Goal: Information Seeking & Learning: Find specific fact

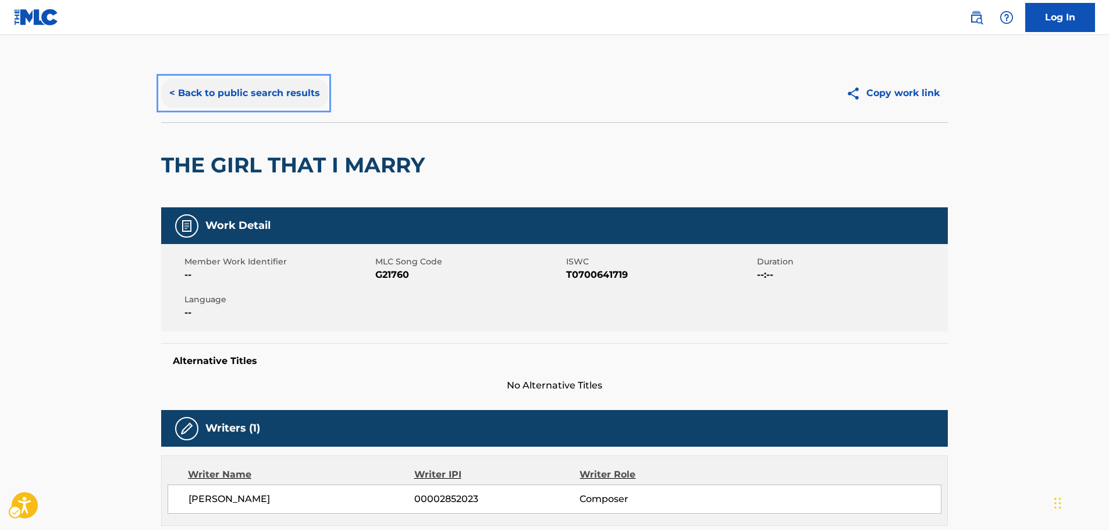
click at [275, 89] on button "< Back to public search results" at bounding box center [244, 93] width 167 height 29
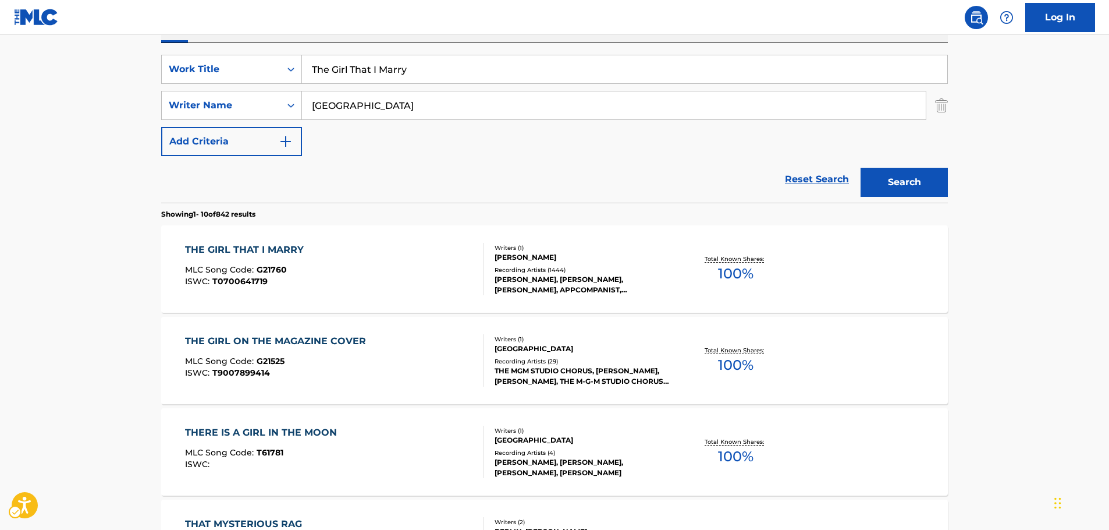
scroll to position [131, 0]
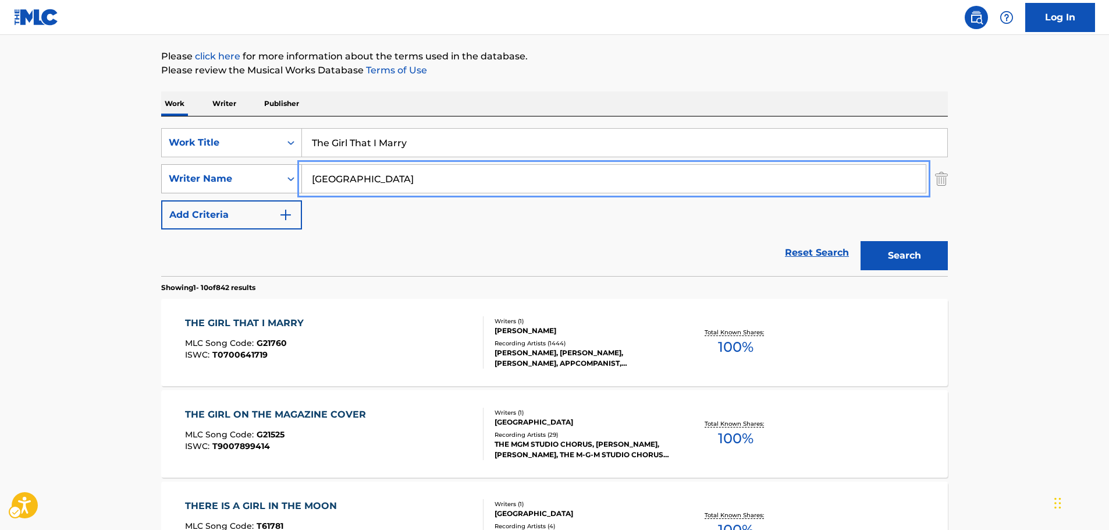
drag, startPoint x: 314, startPoint y: 177, endPoint x: 271, endPoint y: 177, distance: 43.1
paste input "[PERSON_NAME]"
type input "[PERSON_NAME]"
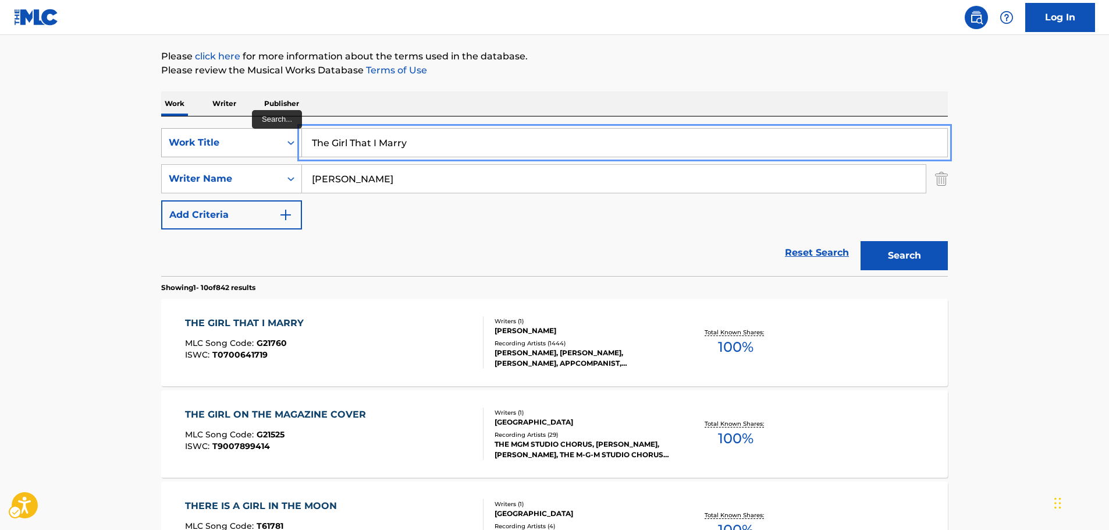
drag, startPoint x: 407, startPoint y: 145, endPoint x: 220, endPoint y: 145, distance: 187.4
paste input "COMO TE DESEO"
type input "COMO TE DESEO"
click at [915, 248] on button "Search" at bounding box center [904, 255] width 87 height 29
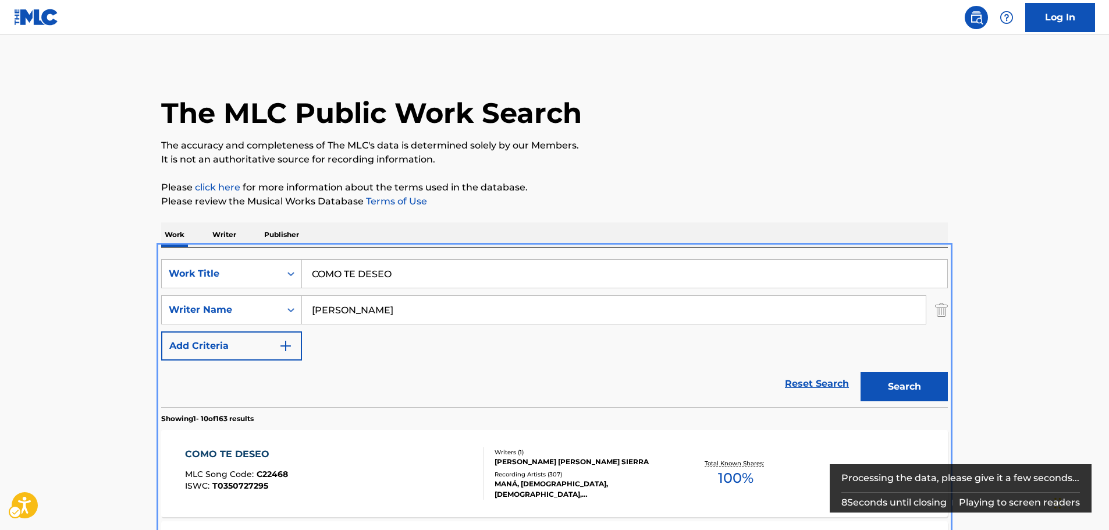
scroll to position [247, 0]
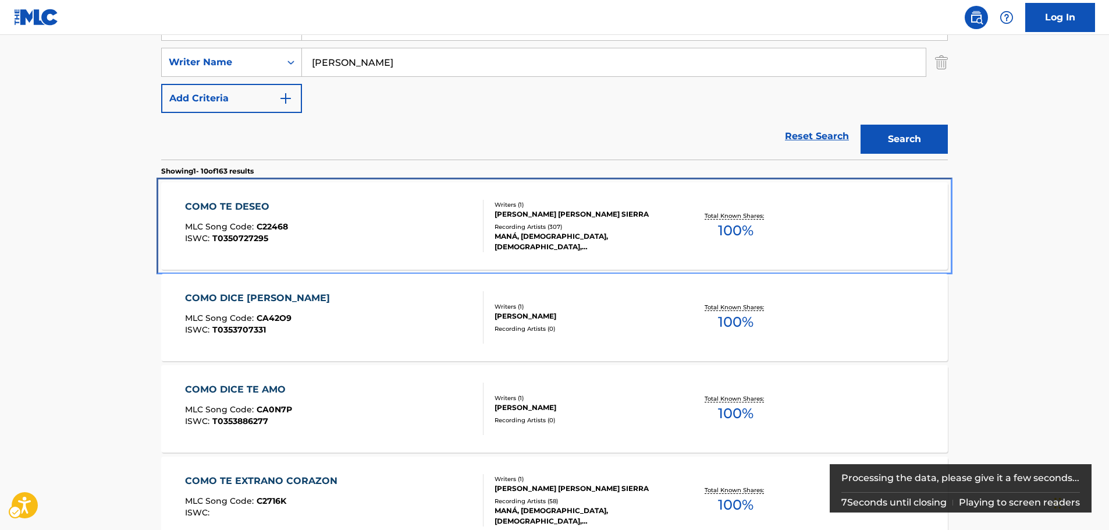
click at [331, 204] on div "COMO TE DESEO MLC Song Code : C22468 ISWC : T0350727295" at bounding box center [334, 226] width 299 height 52
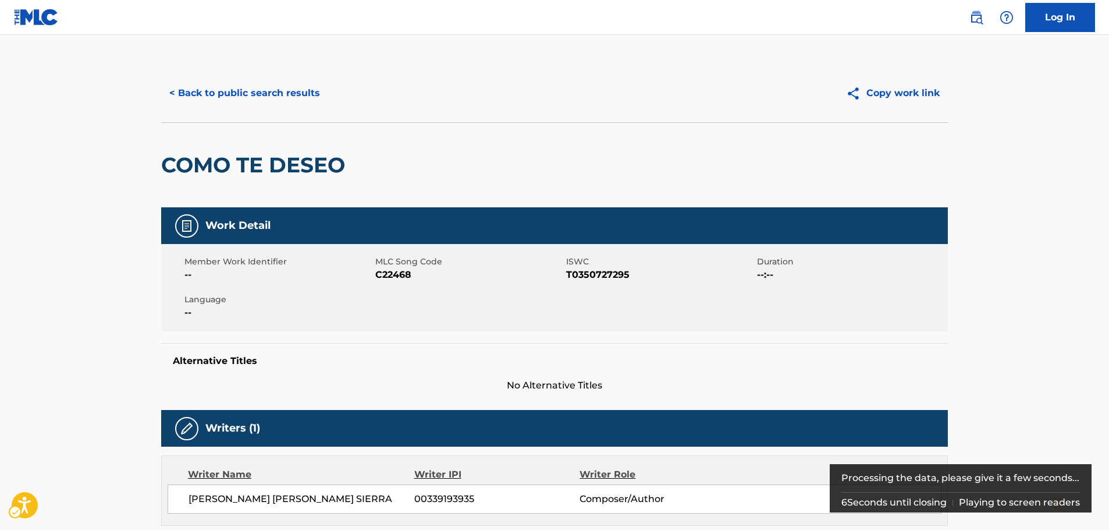
click at [388, 275] on span "MLC Song Code - C22468" at bounding box center [469, 275] width 188 height 14
copy span "C22468"
click at [620, 272] on span "ISWC - T0350727295" at bounding box center [660, 275] width 188 height 14
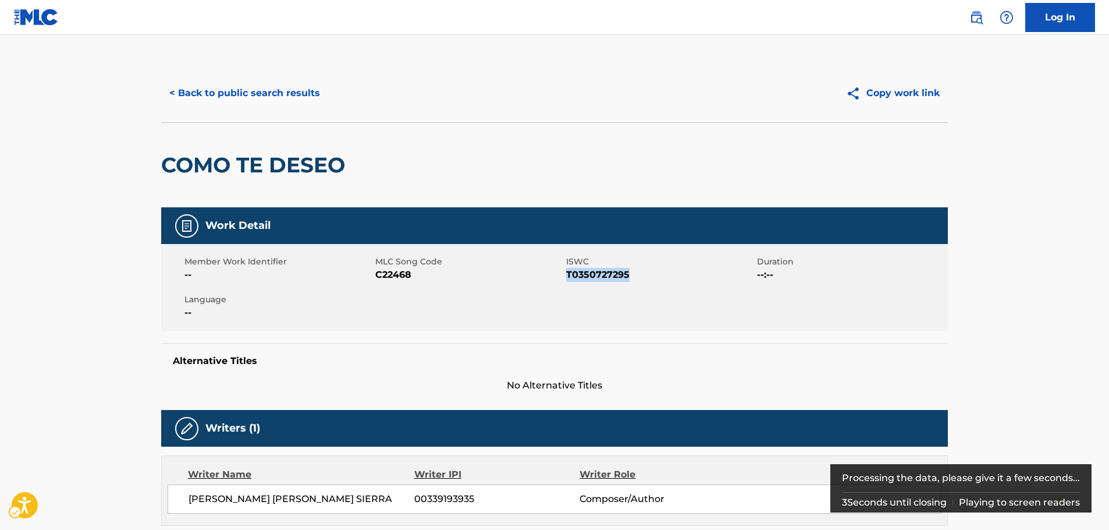
copy span "T0350727295"
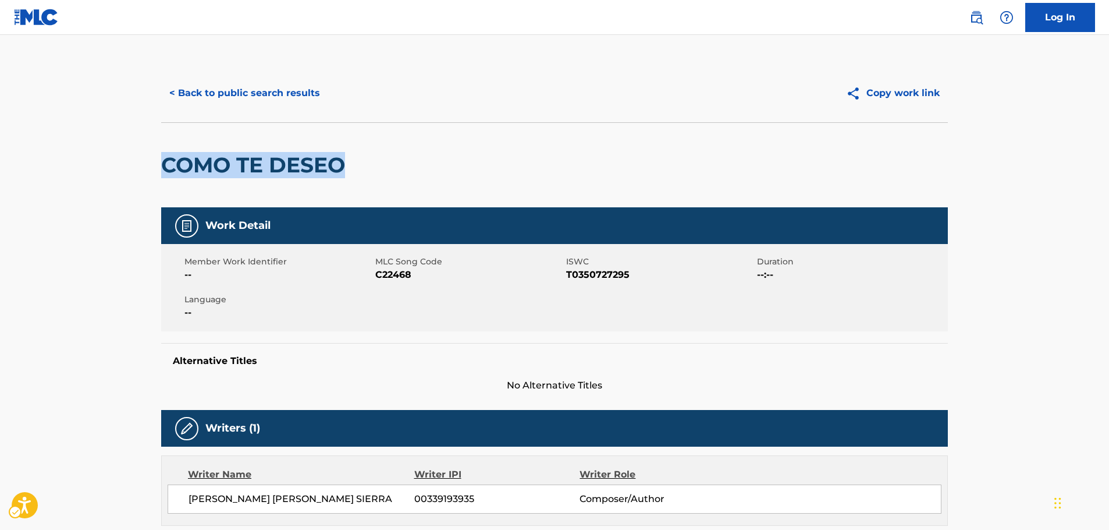
drag, startPoint x: 324, startPoint y: 165, endPoint x: 337, endPoint y: 106, distance: 59.7
click at [164, 161] on div "COMO TE DESEO" at bounding box center [554, 164] width 787 height 85
copy h2 "COMO TE DESEO"
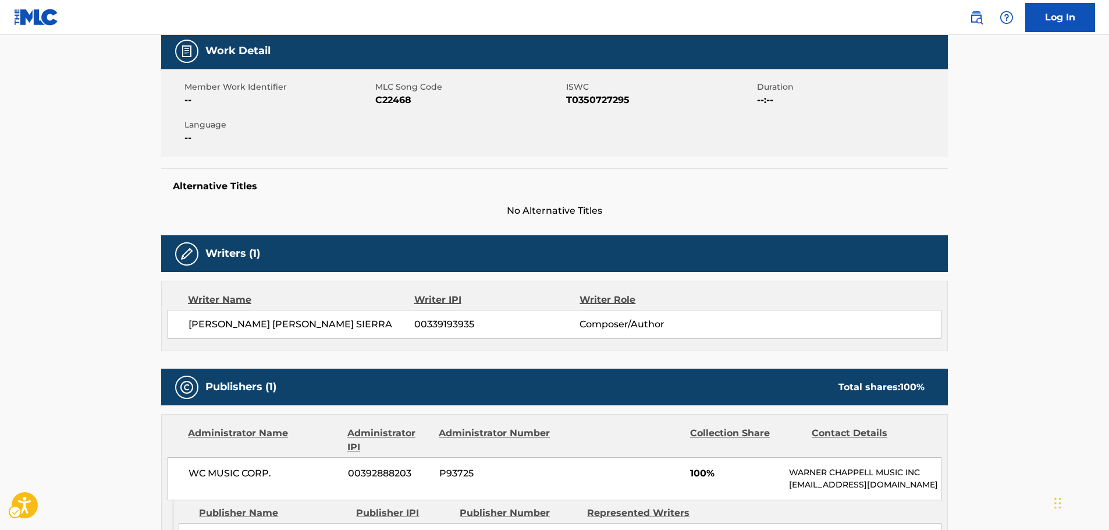
scroll to position [291, 0]
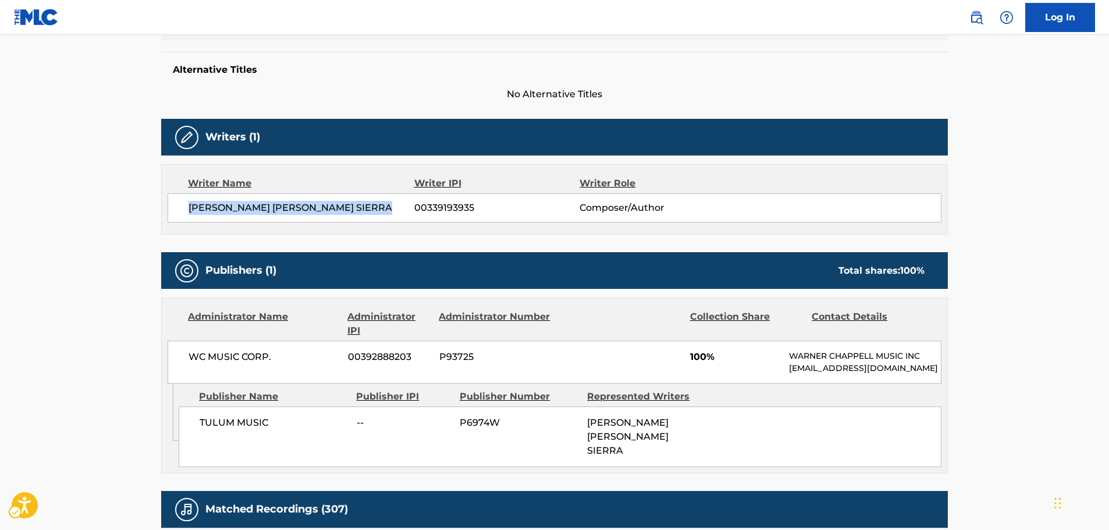
drag, startPoint x: 396, startPoint y: 212, endPoint x: 186, endPoint y: 218, distance: 210.2
click at [186, 218] on div "[PERSON_NAME] [PERSON_NAME] SIERRA 00339193935 Composer/Author" at bounding box center [555, 207] width 774 height 29
copy span "[PERSON_NAME] [PERSON_NAME] SIERRA"
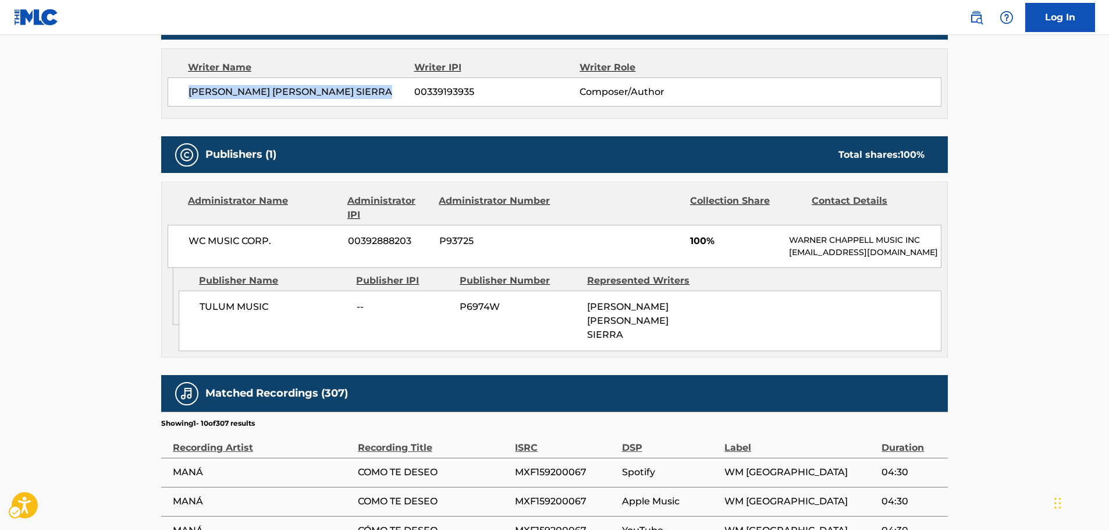
scroll to position [407, 0]
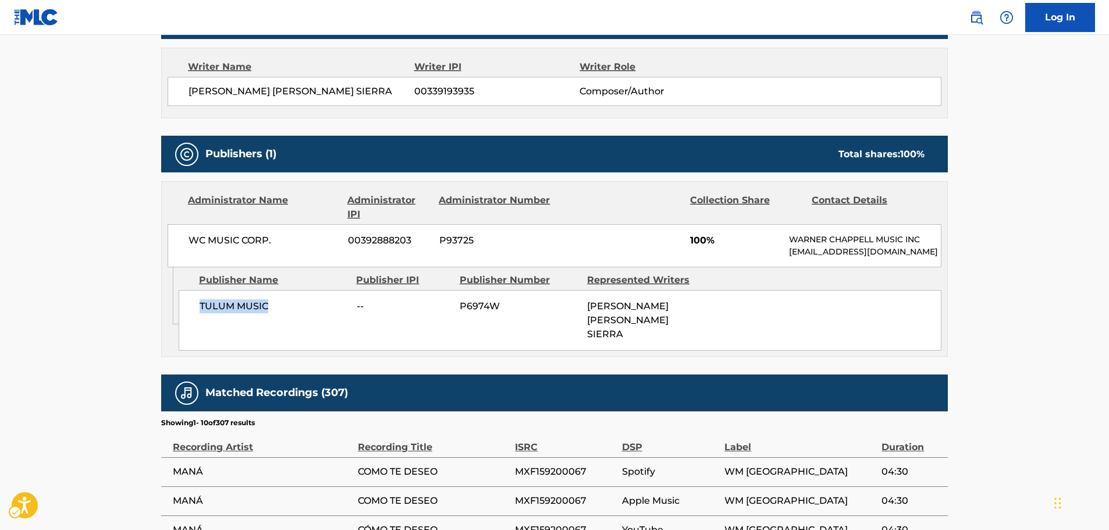
drag, startPoint x: 274, startPoint y: 319, endPoint x: 199, endPoint y: 317, distance: 75.1
click at [199, 317] on div "TULUM MUSIC -- P6974W [PERSON_NAME] [PERSON_NAME] SIERRA" at bounding box center [560, 320] width 763 height 61
copy span "TULUM MUSIC"
drag, startPoint x: 276, startPoint y: 244, endPoint x: 179, endPoint y: 243, distance: 97.2
click at [179, 243] on div "WC MUSIC CORP. 00392888203 P93725 100% [PERSON_NAME] MUSIC INC [EMAIL_ADDRESS][…" at bounding box center [555, 245] width 774 height 43
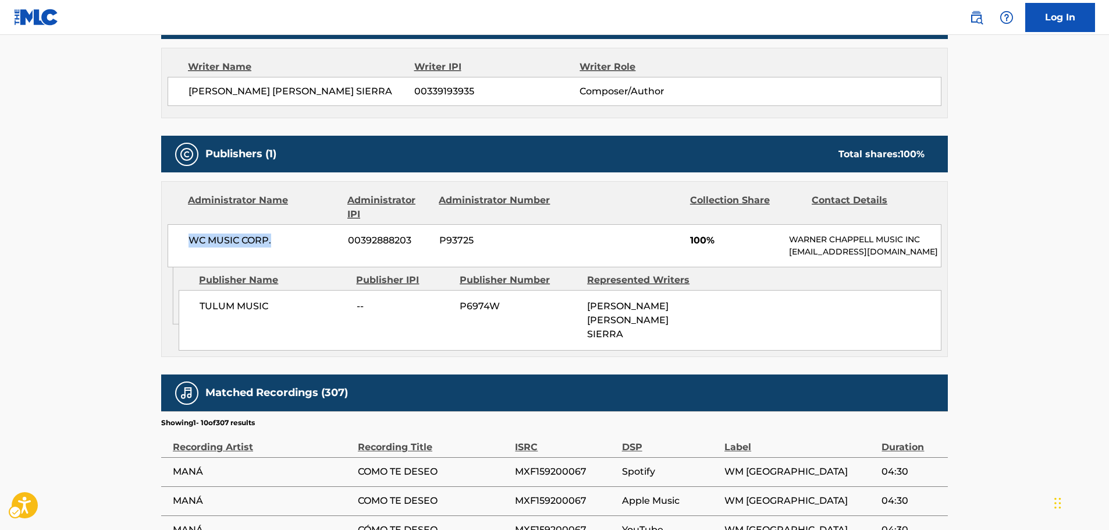
copy span "WC MUSIC CORP."
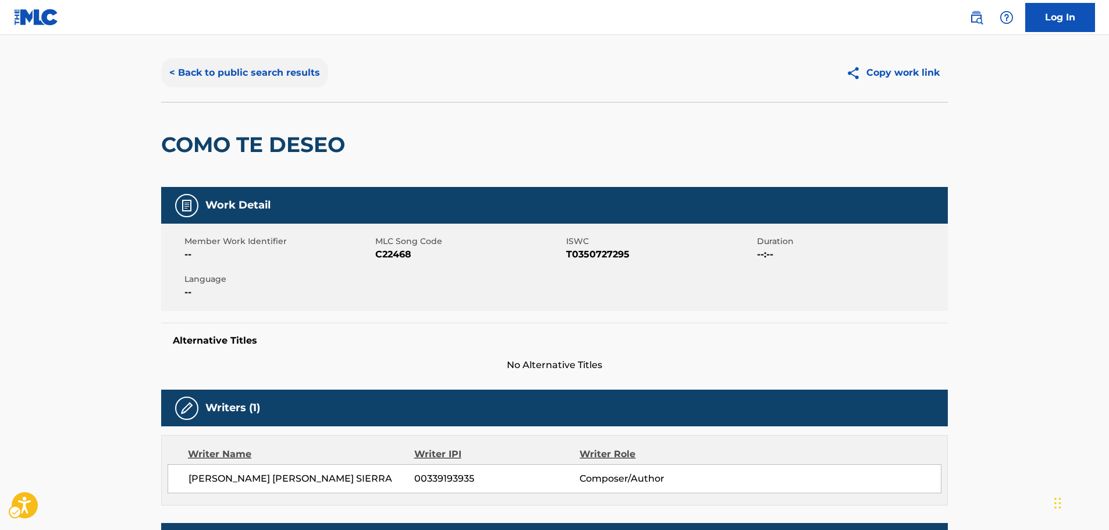
scroll to position [0, 0]
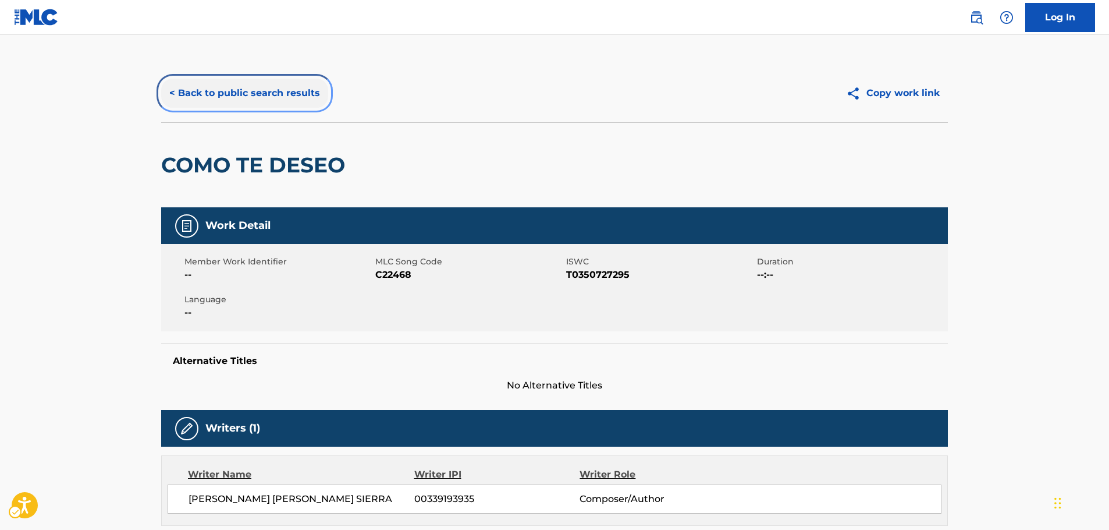
click at [261, 93] on button "< Back to public search results" at bounding box center [244, 93] width 167 height 29
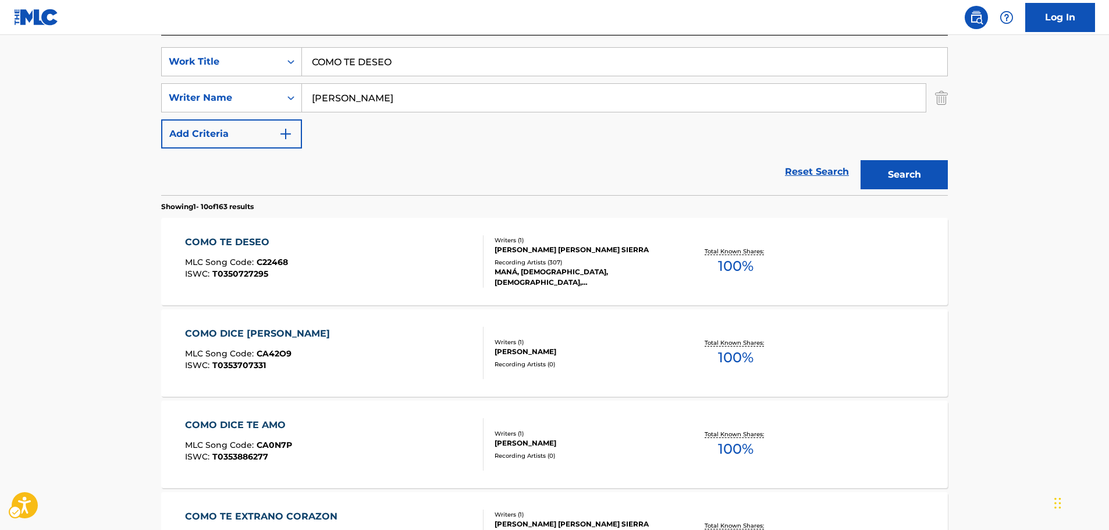
scroll to position [73, 0]
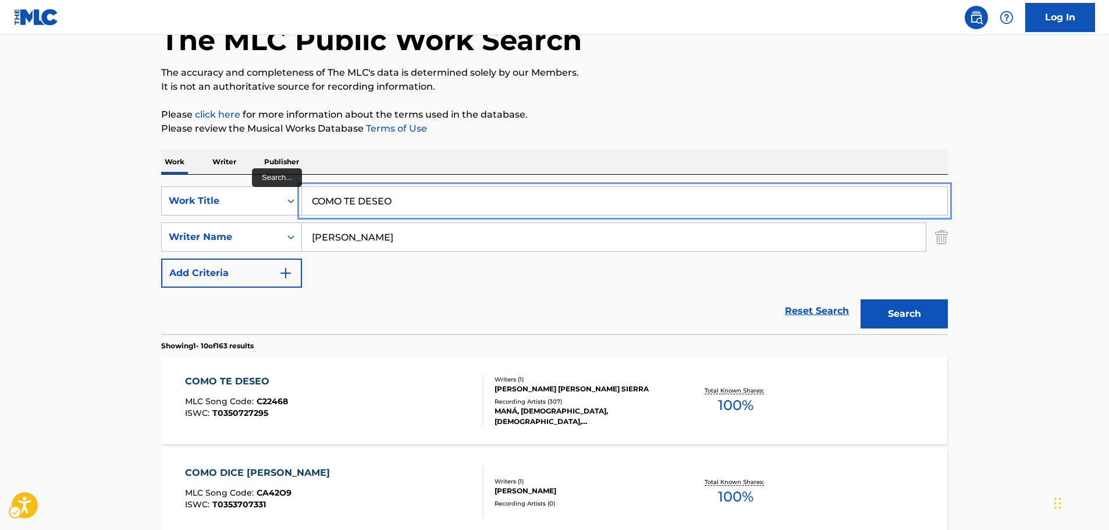
drag, startPoint x: 262, startPoint y: 190, endPoint x: 146, endPoint y: 180, distance: 116.2
type input "raise"
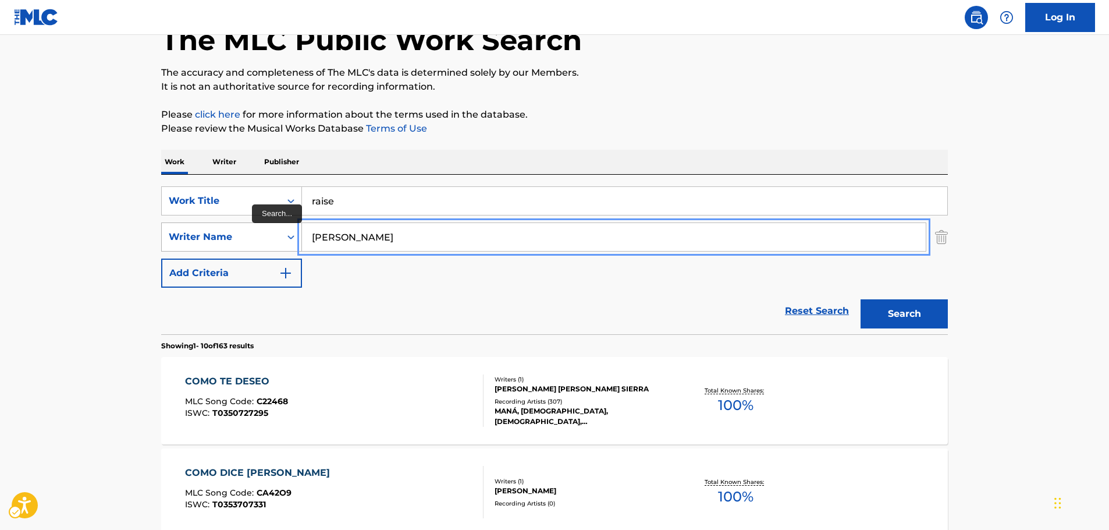
drag, startPoint x: 340, startPoint y: 237, endPoint x: 295, endPoint y: 237, distance: 45.4
type input "beans"
click at [861, 299] on button "Search" at bounding box center [904, 313] width 87 height 29
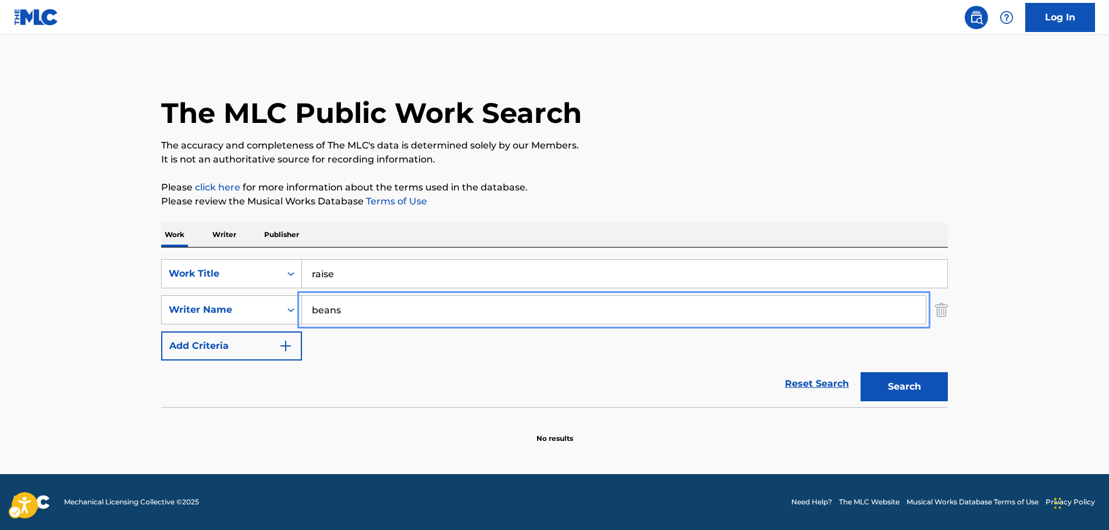
scroll to position [0, 0]
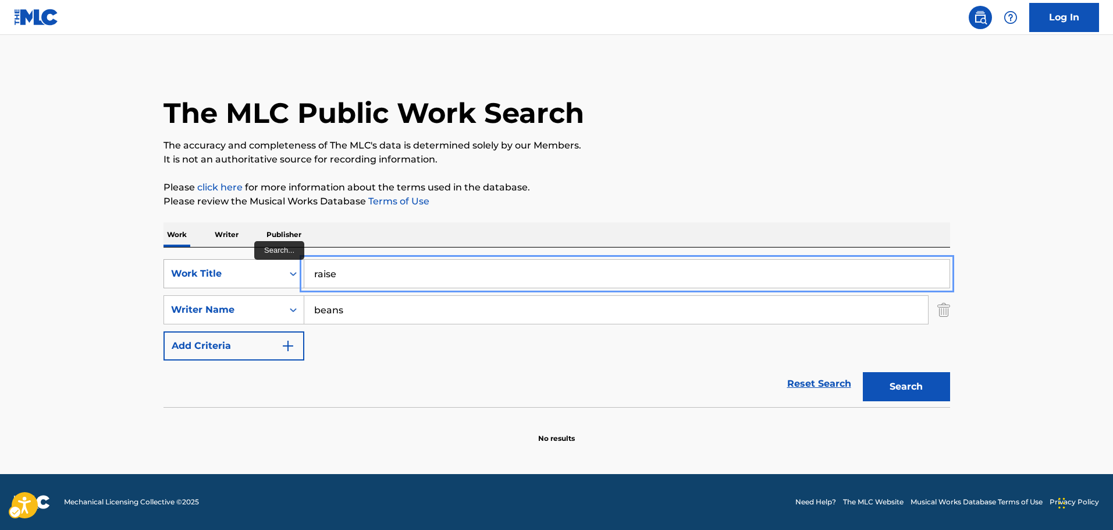
drag, startPoint x: 347, startPoint y: 273, endPoint x: 172, endPoint y: 267, distance: 175.8
click at [176, 268] on div "SearchWithCriteriab3f66e0c-0315-4bc2-a5d0-5a6ae4da3dd9 Work Title raise" at bounding box center [557, 273] width 787 height 29
paste input "SHARURU"
type input "SHARURU"
drag, startPoint x: 88, startPoint y: 253, endPoint x: 97, endPoint y: 257, distance: 9.6
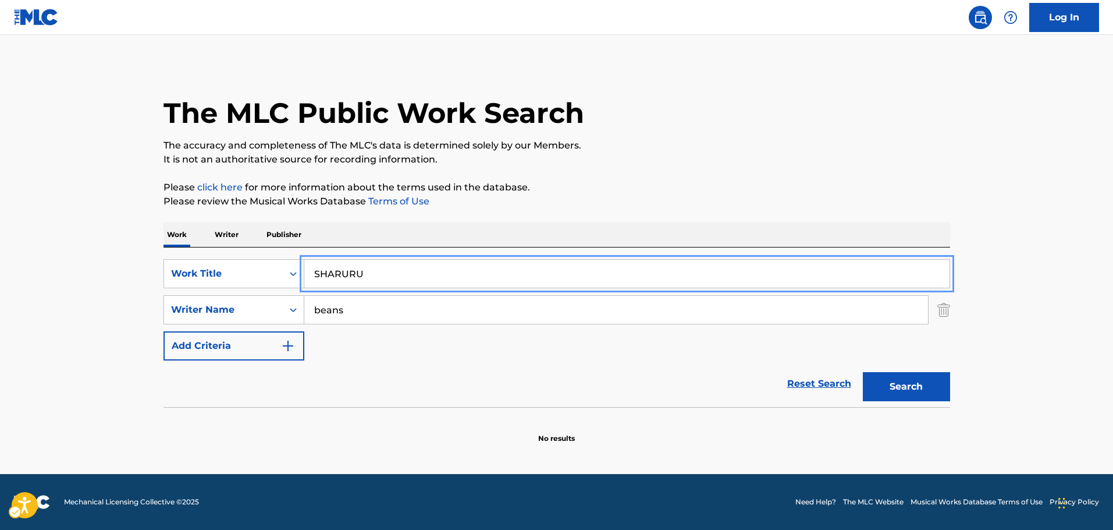
click at [88, 253] on main "The MLC Public Work Search The accuracy and completeness of The MLC's data is d…" at bounding box center [556, 254] width 1113 height 439
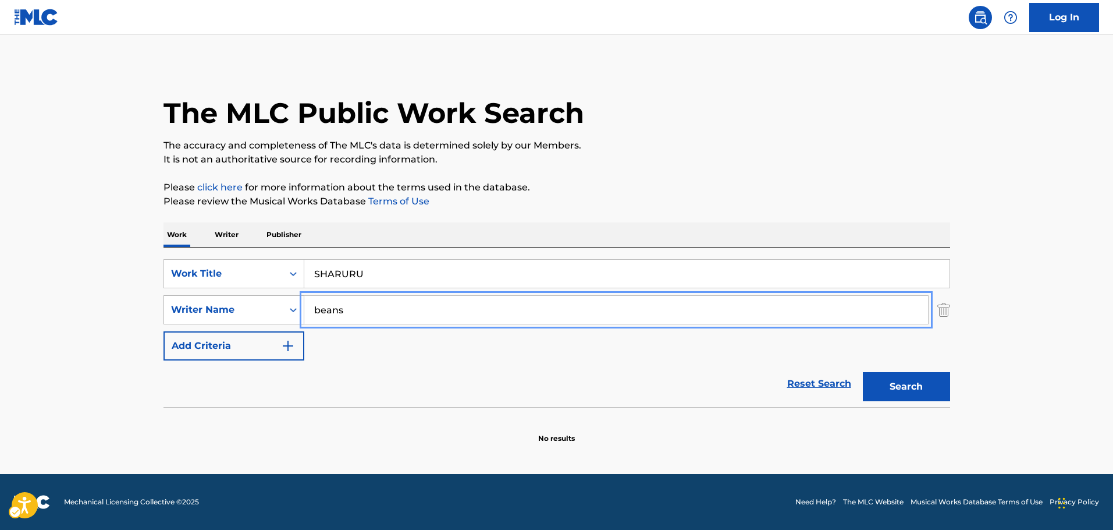
drag, startPoint x: 286, startPoint y: 315, endPoint x: 242, endPoint y: 308, distance: 44.7
click at [242, 310] on div "SearchWithCriteria84d4d635-3c84-48ff-9352-d0d70c4f7a2b Writer Name beans" at bounding box center [557, 309] width 787 height 29
type input "baruun"
click at [906, 388] on button "Search" at bounding box center [906, 386] width 87 height 29
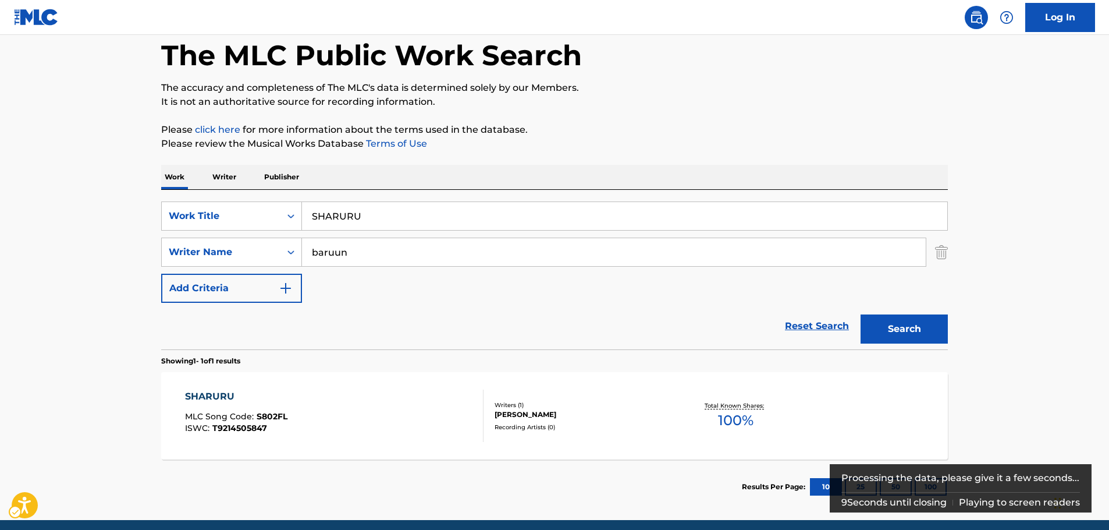
scroll to position [104, 0]
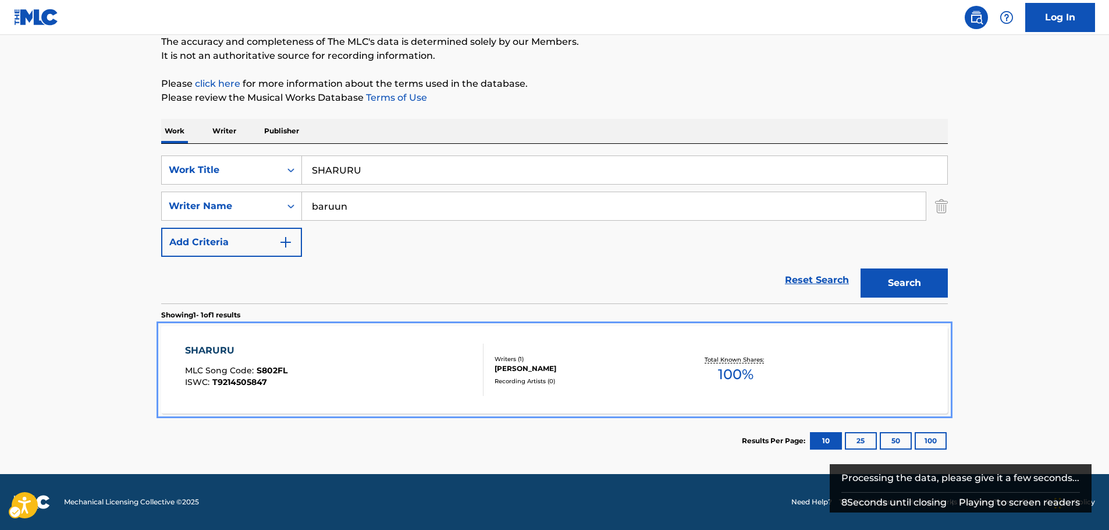
click at [385, 352] on div "SHARURU MLC Song Code : S802FL ISWC : T9214505847" at bounding box center [334, 369] width 299 height 52
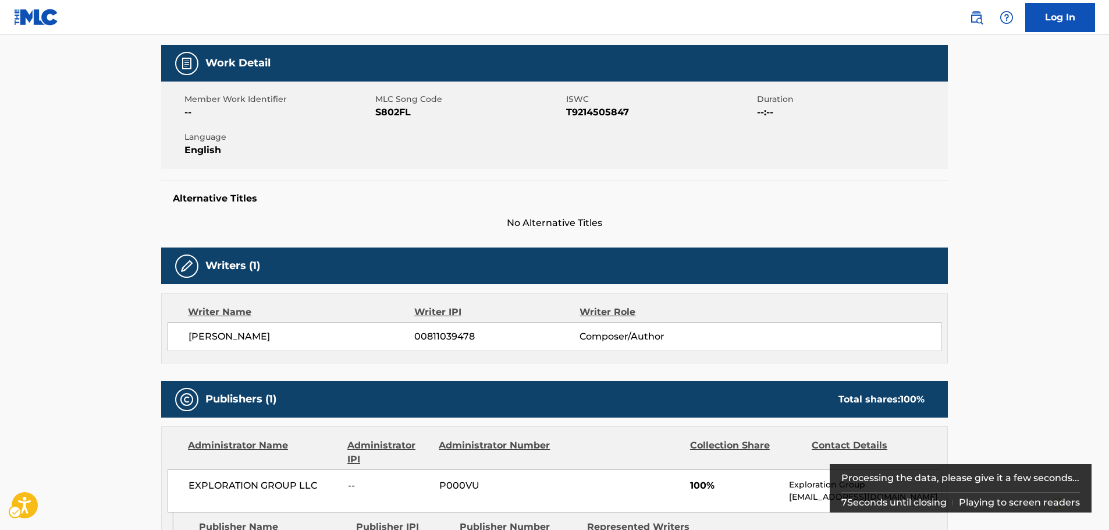
scroll to position [83, 0]
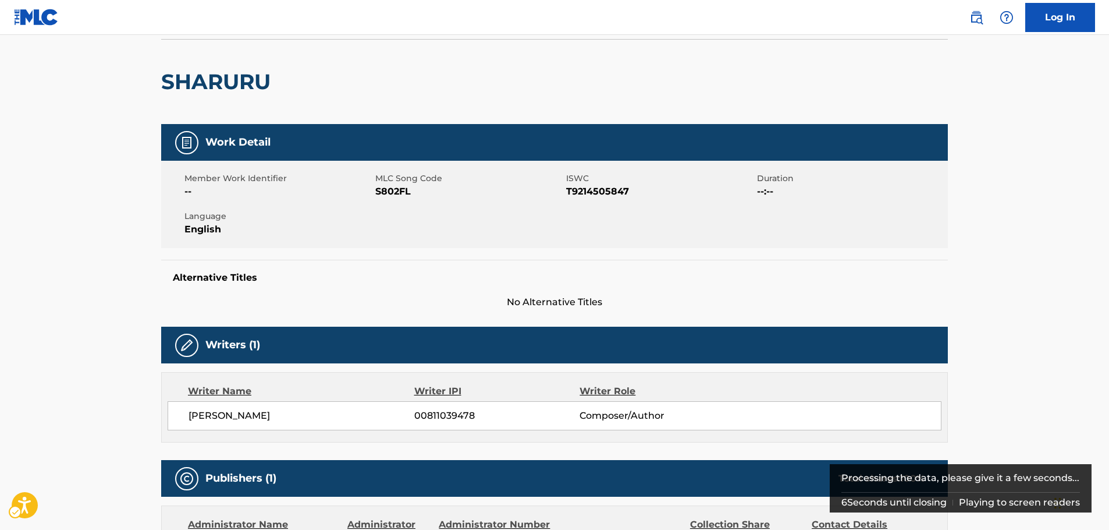
click at [387, 192] on span "MLC Song Code - S802FL" at bounding box center [469, 191] width 188 height 14
copy span "S802FL"
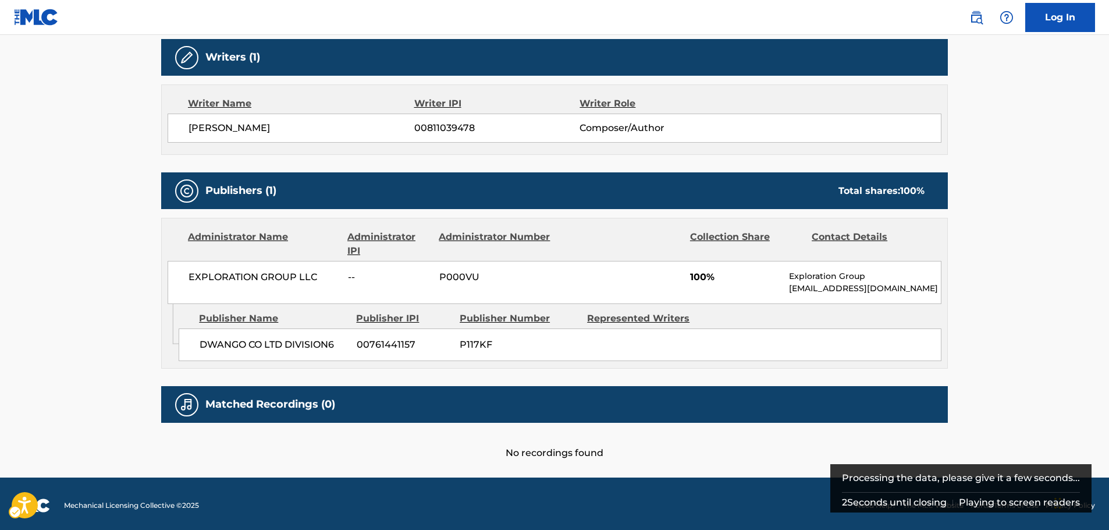
scroll to position [374, 0]
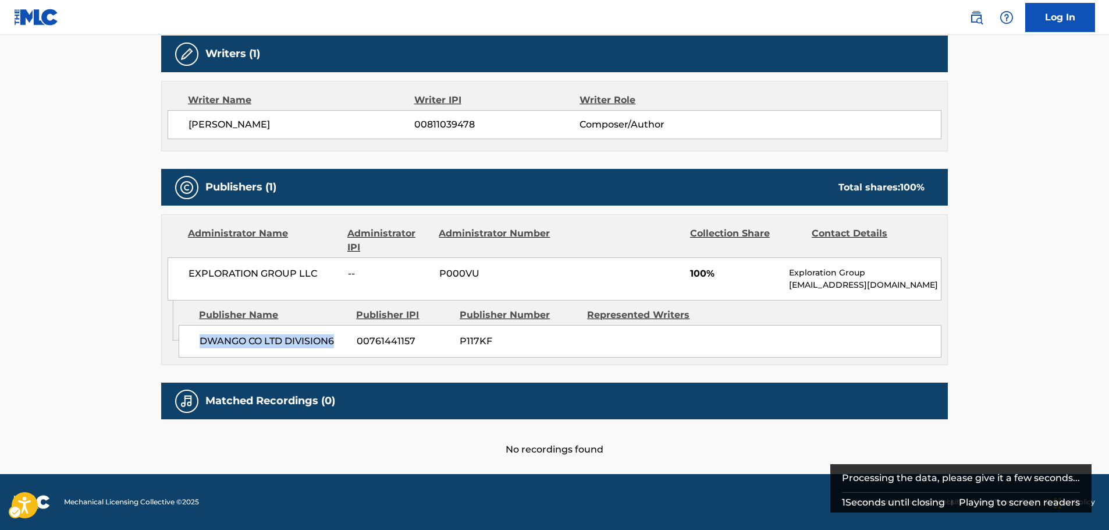
drag, startPoint x: 251, startPoint y: 342, endPoint x: 194, endPoint y: 342, distance: 57.0
click at [194, 342] on div "DWANGO CO LTD DIVISION6 00761441157 P117KF" at bounding box center [560, 341] width 763 height 33
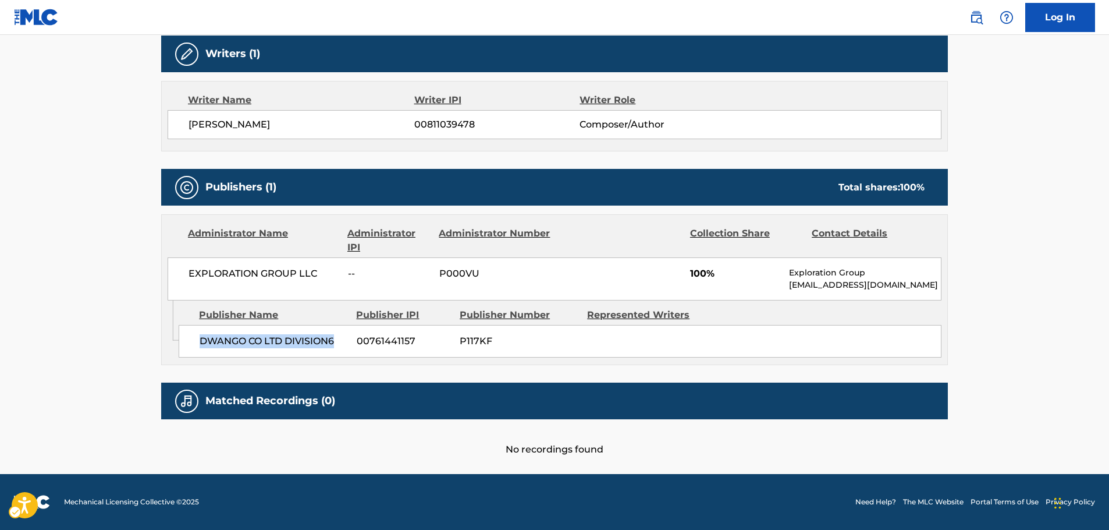
copy span "DWANGO CO LTD DIVISION6"
drag, startPoint x: 319, startPoint y: 272, endPoint x: 175, endPoint y: 272, distance: 144.3
click at [175, 272] on div "EXPLORATION GROUP LLC -- P000VU 100% Exploration Group [EMAIL_ADDRESS][DOMAIN_N…" at bounding box center [555, 278] width 774 height 43
copy span "EXPLORATION GROUP LLC"
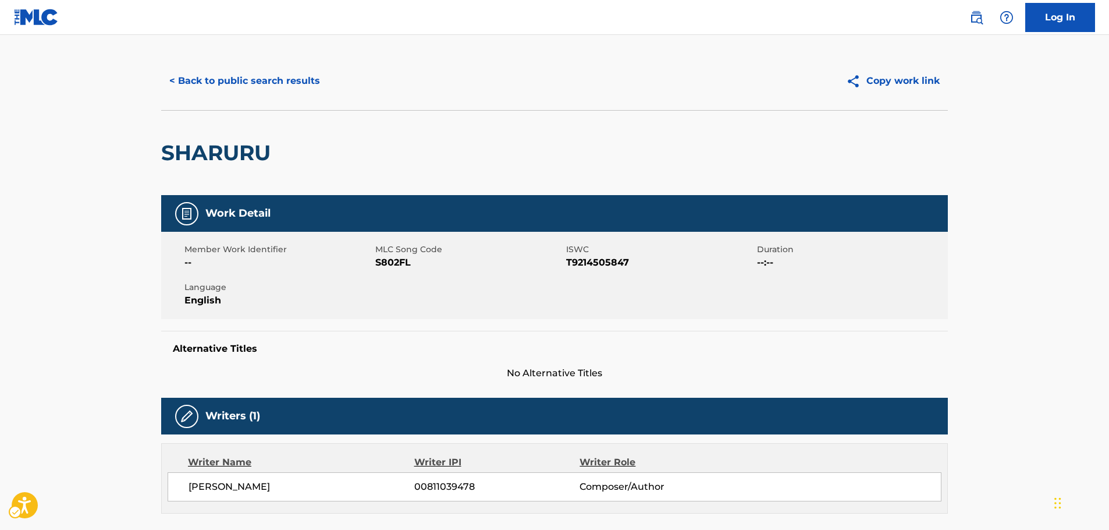
scroll to position [0, 0]
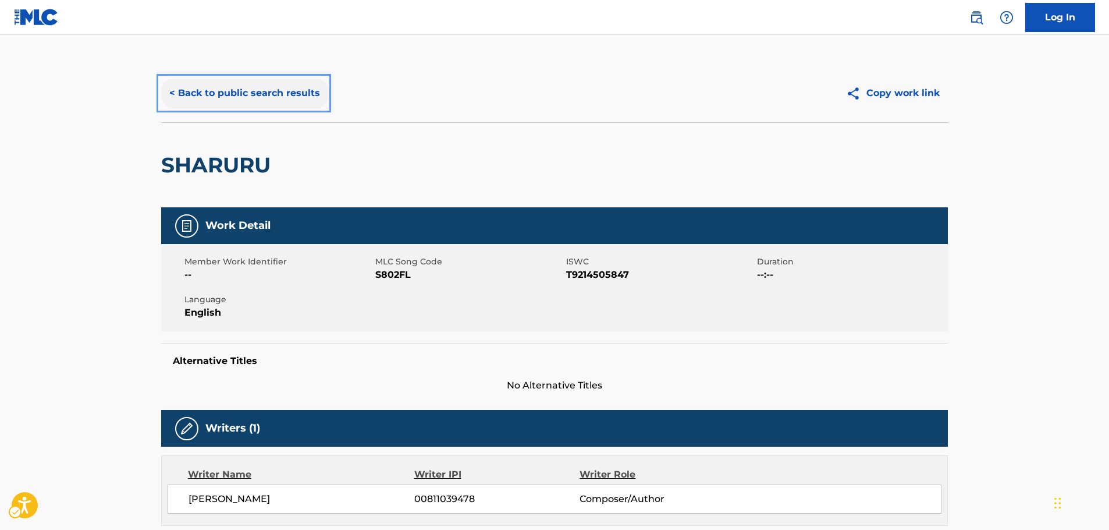
click at [242, 84] on button "< Back to public search results" at bounding box center [244, 93] width 167 height 29
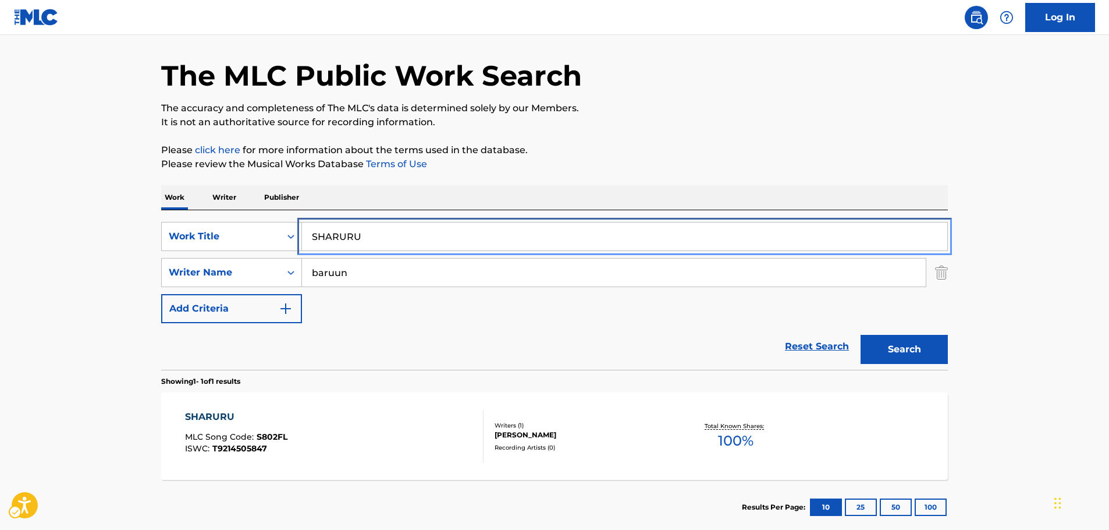
drag, startPoint x: 354, startPoint y: 235, endPoint x: 133, endPoint y: 254, distance: 221.4
paste input "TEREPASHI"
type input "TEREPASHI"
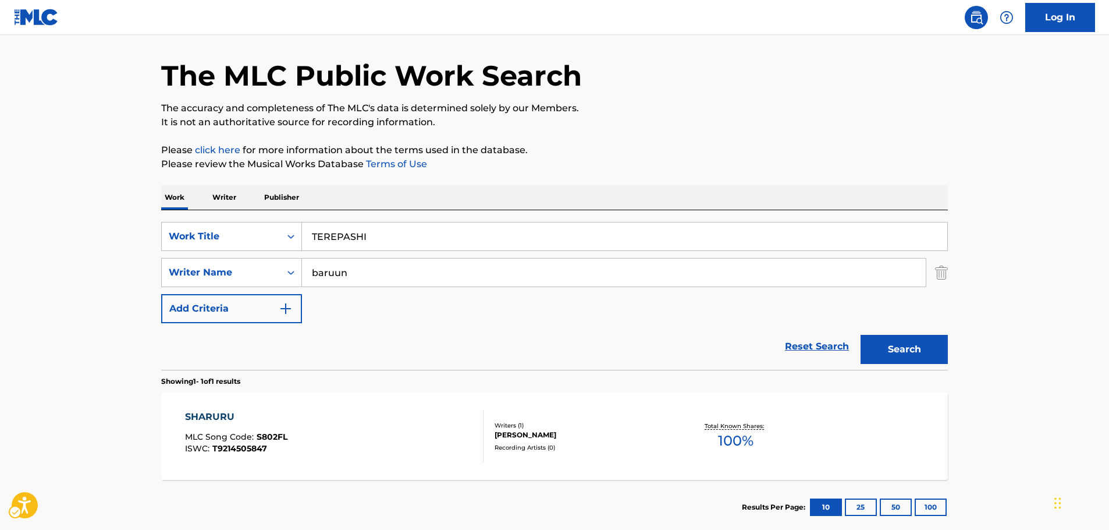
click at [83, 246] on main "The MLC Public Work Search The accuracy and completeness of The MLC's data is d…" at bounding box center [554, 269] width 1109 height 542
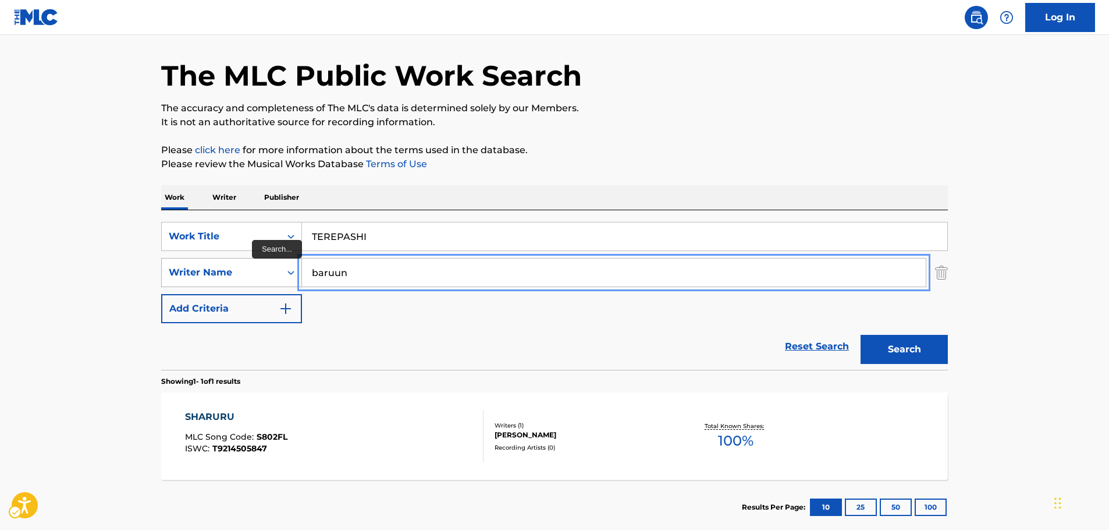
drag, startPoint x: 359, startPoint y: 278, endPoint x: 176, endPoint y: 275, distance: 182.7
click at [861, 335] on button "Search" at bounding box center [904, 349] width 87 height 29
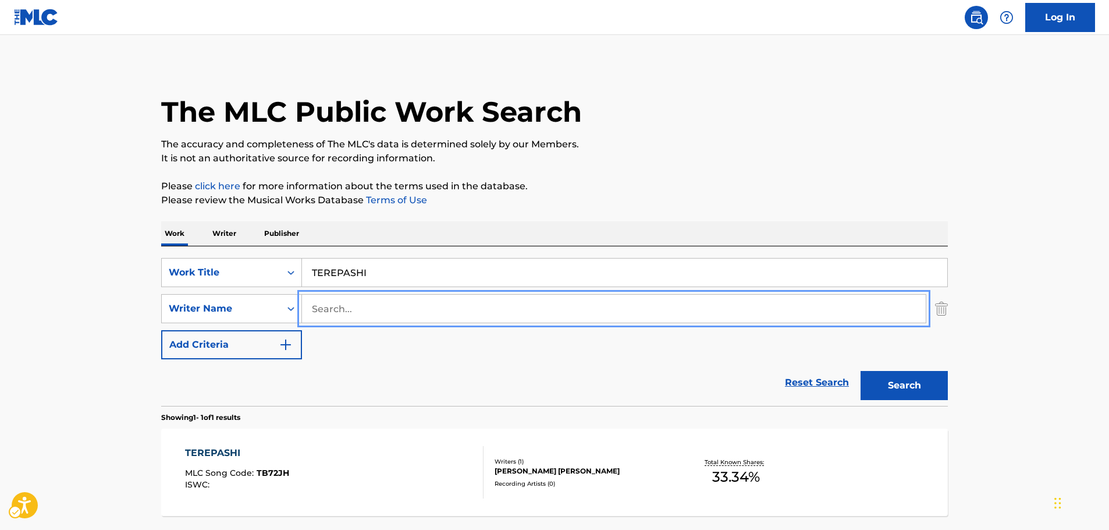
scroll to position [0, 0]
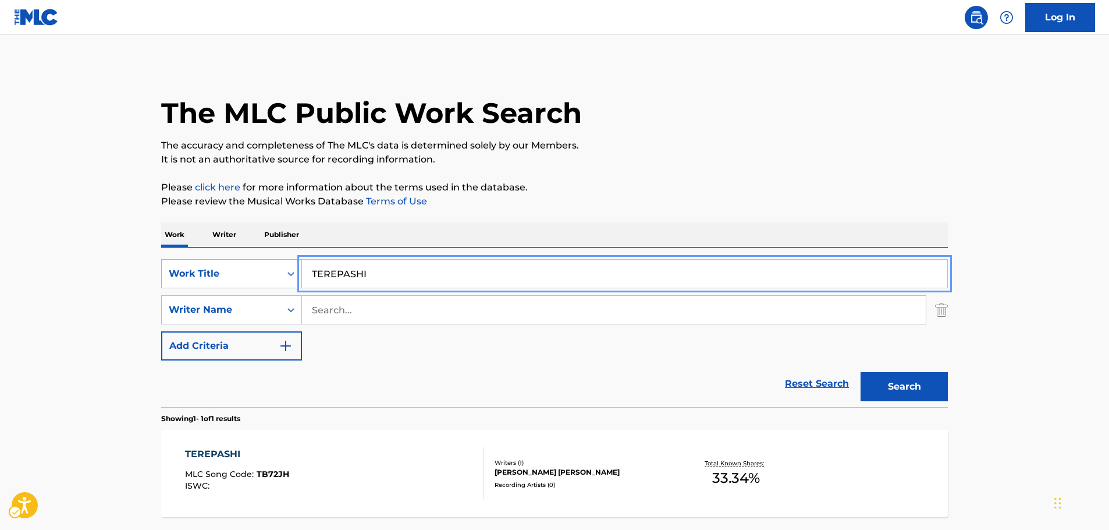
drag, startPoint x: 367, startPoint y: 265, endPoint x: 187, endPoint y: 260, distance: 179.9
click at [187, 265] on div "SearchWithCriteriab3f66e0c-0315-4bc2-a5d0-5a6ae4da3dd9 Work Title TEREPASHI" at bounding box center [554, 273] width 787 height 29
type input "telepathy"
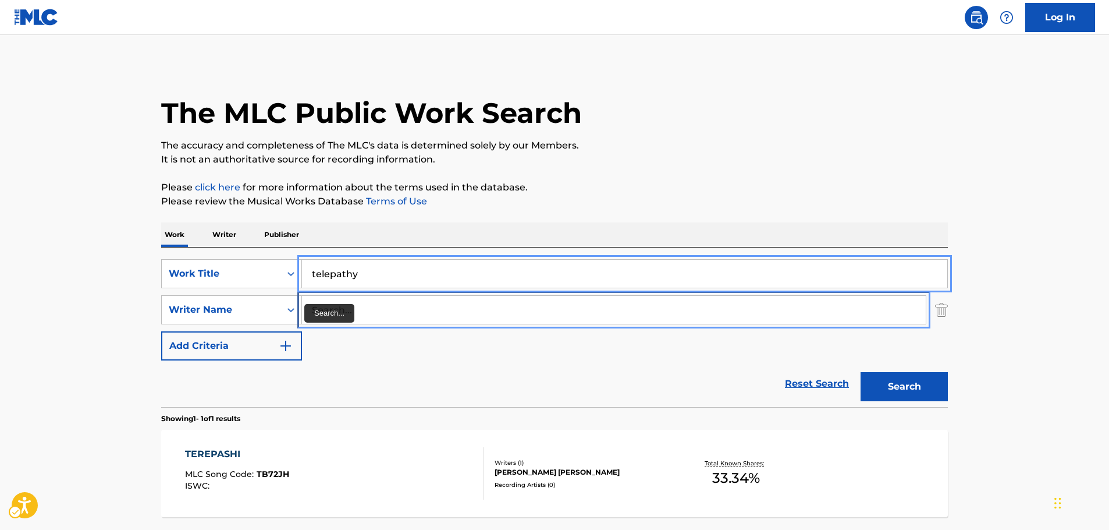
click at [322, 304] on input "Search..." at bounding box center [614, 310] width 624 height 28
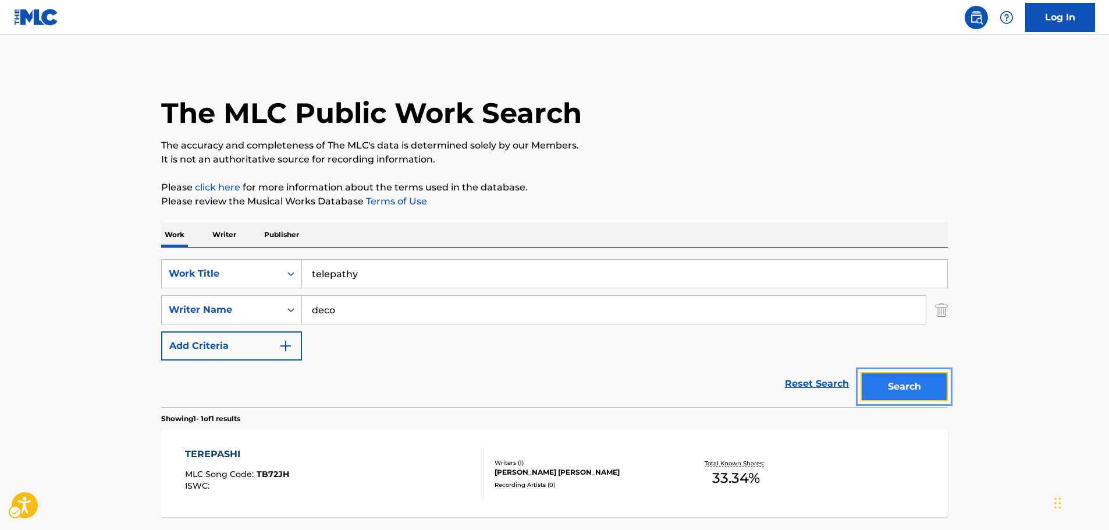
click at [938, 390] on button "Search" at bounding box center [904, 386] width 87 height 29
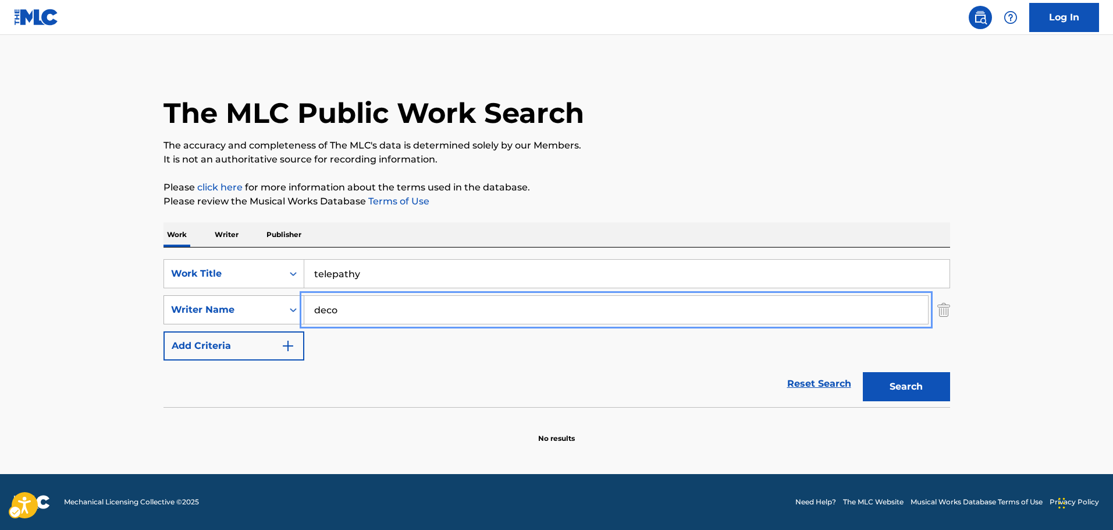
drag, startPoint x: 362, startPoint y: 309, endPoint x: 243, endPoint y: 322, distance: 120.0
click at [243, 322] on div "SearchWithCriteria84d4d635-3c84-48ff-9352-d0d70c4f7a2b Writer Name deco" at bounding box center [557, 309] width 787 height 29
paste input "Terayama"
type input "Terayama"
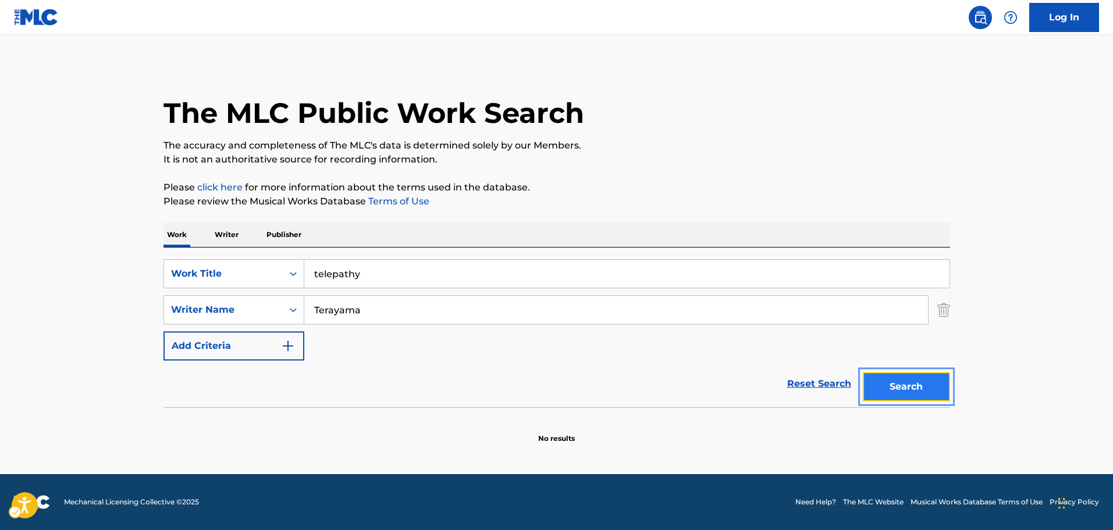
click at [907, 383] on button "Search" at bounding box center [906, 386] width 87 height 29
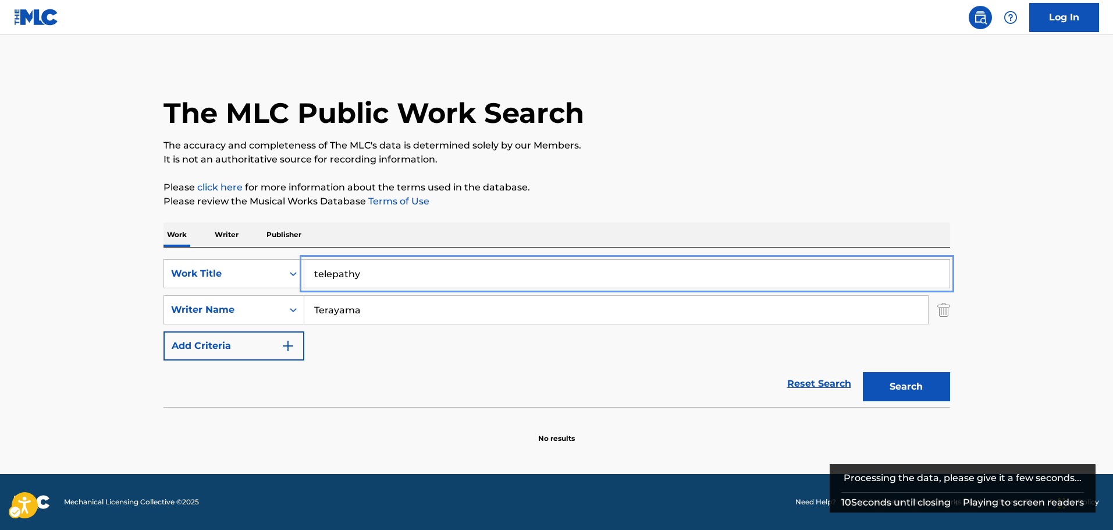
drag, startPoint x: 292, startPoint y: 272, endPoint x: 280, endPoint y: 243, distance: 31.3
click at [254, 274] on div "SearchWithCriteriab3f66e0c-0315-4bc2-a5d0-5a6ae4da3dd9 Work Title telepathy" at bounding box center [557, 273] width 787 height 29
paste input "TEREPASHI"
click at [915, 389] on button "Search" at bounding box center [906, 386] width 87 height 29
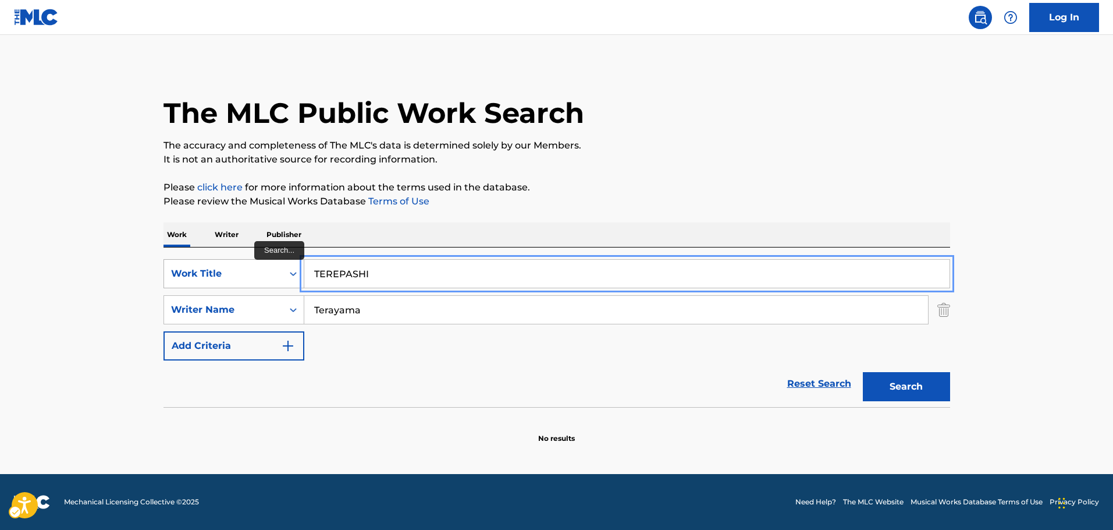
drag, startPoint x: 317, startPoint y: 273, endPoint x: 198, endPoint y: 273, distance: 118.7
click at [220, 273] on div "SearchWithCriteriab3f66e0c-0315-4bc2-a5d0-5a6ae4da3dd9 Work Title TEREPASHI" at bounding box center [557, 273] width 787 height 29
paste input "Na Sombra de Uma Arvore"
type input "Na Sombra de Uma Arvore"
drag, startPoint x: 34, startPoint y: 278, endPoint x: 52, endPoint y: 282, distance: 18.4
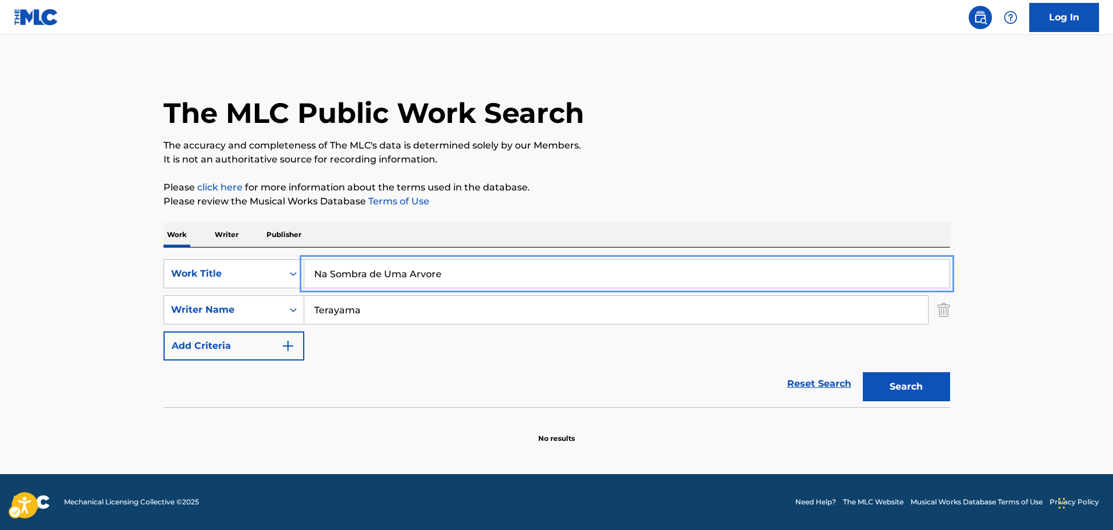
click at [34, 278] on main "The MLC Public Work Search The accuracy and completeness of The MLC's data is d…" at bounding box center [556, 254] width 1113 height 439
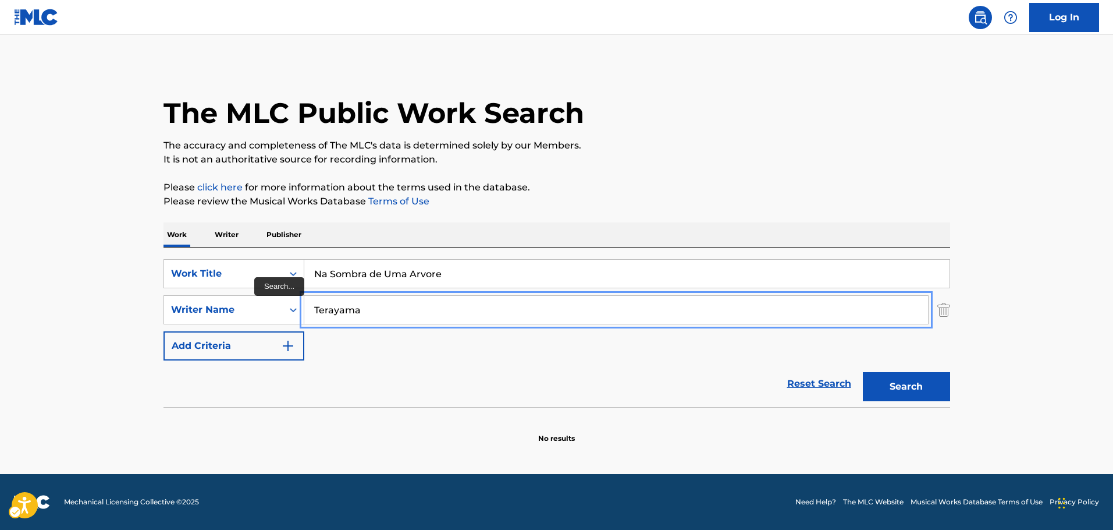
drag, startPoint x: 371, startPoint y: 311, endPoint x: 104, endPoint y: 300, distance: 267.3
click at [104, 300] on main "The MLC Public Work Search The accuracy and completeness of The MLC's data is d…" at bounding box center [556, 254] width 1113 height 439
click at [863, 372] on button "Search" at bounding box center [906, 386] width 87 height 29
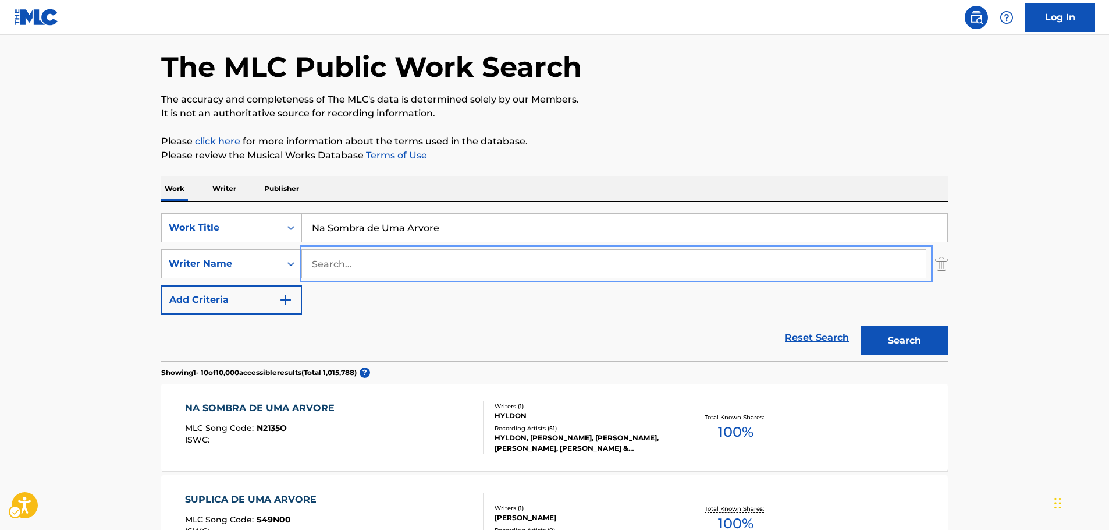
scroll to position [116, 0]
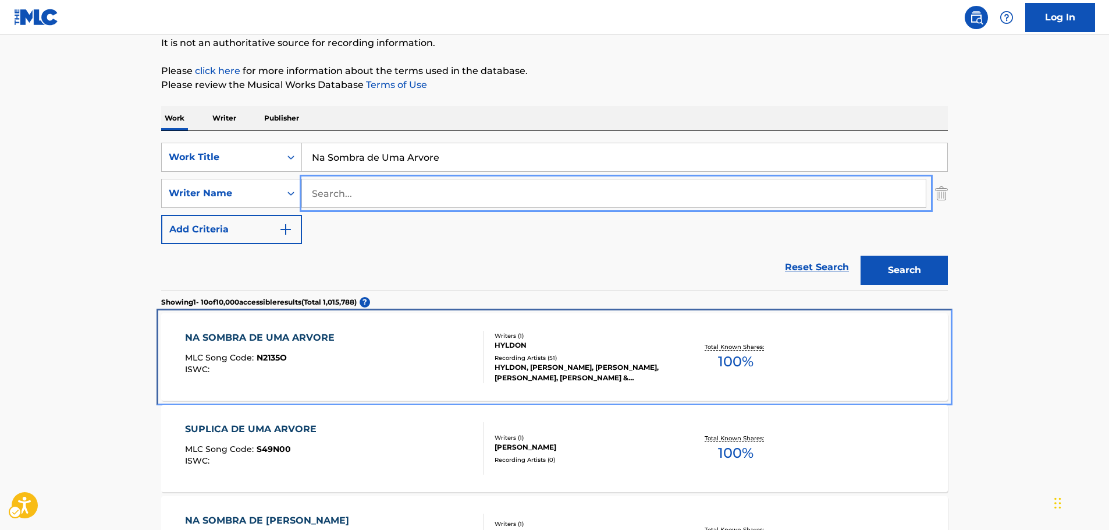
click at [343, 338] on div "NA SOMBRA DE UMA ARVORE MLC Song Code : N2135O ISWC :" at bounding box center [334, 357] width 299 height 52
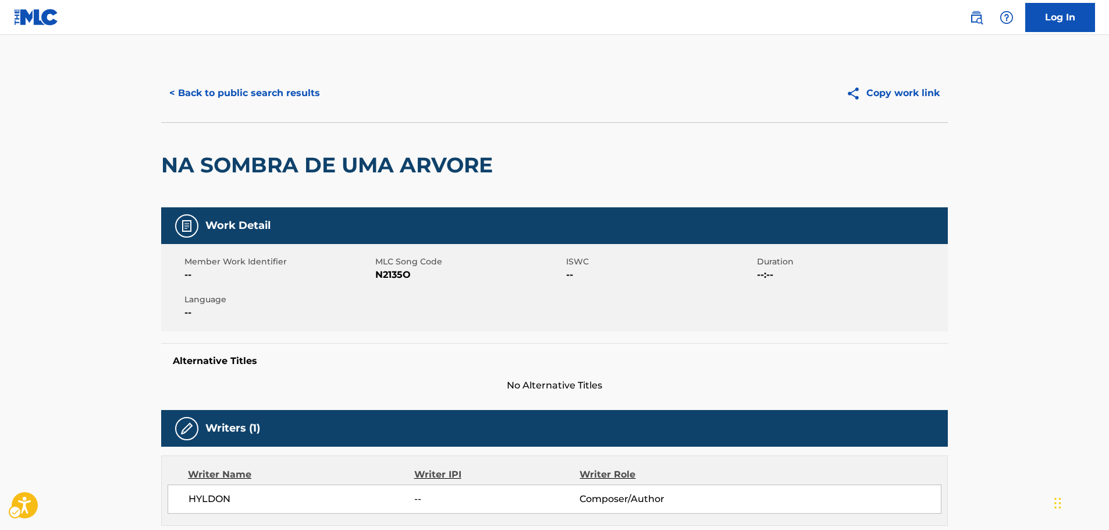
click at [388, 273] on span "MLC Song Code - N2135O" at bounding box center [469, 275] width 188 height 14
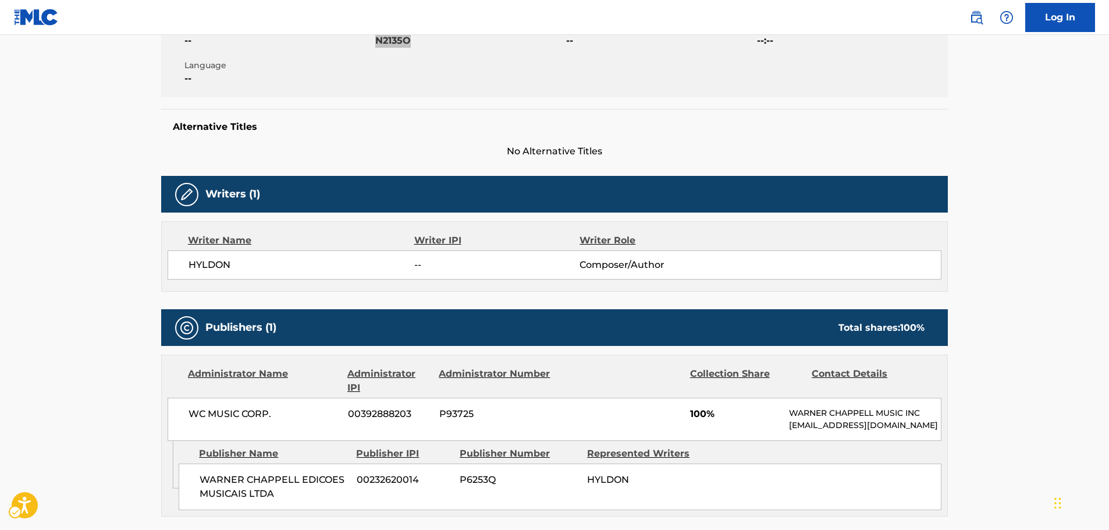
scroll to position [349, 0]
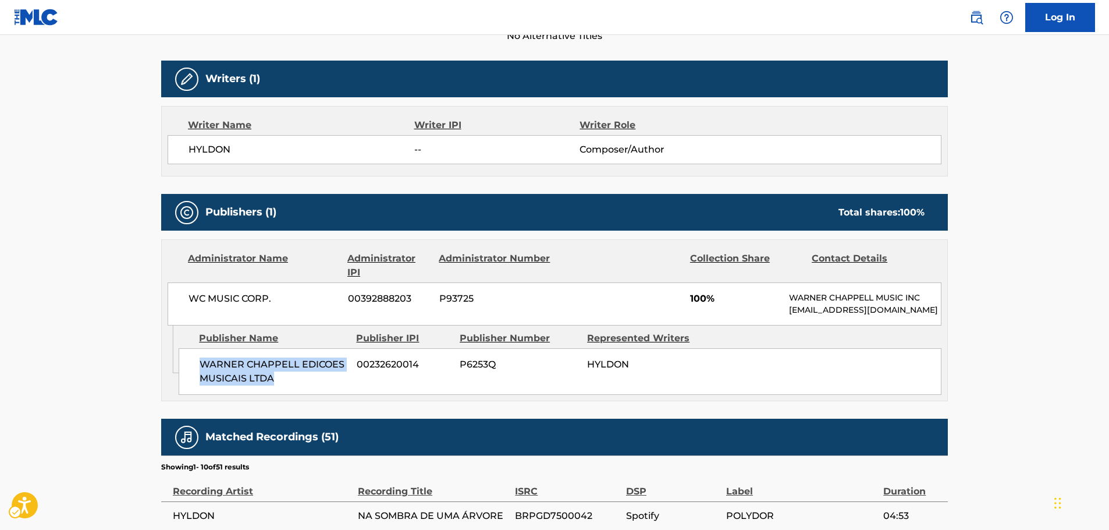
drag, startPoint x: 219, startPoint y: 385, endPoint x: 191, endPoint y: 379, distance: 28.5
click at [191, 379] on div "[PERSON_NAME] EDICOES MUSICAIS LTDA 00232620014 P6253Q HYLDON" at bounding box center [560, 371] width 763 height 47
copy span "WARNER CHAPPELL EDICOES MUSICAIS LTDA"
drag, startPoint x: 254, startPoint y: 304, endPoint x: 11, endPoint y: 318, distance: 243.0
click at [184, 307] on div "WC MUSIC CORP. 00392888203 P93725 100% [PERSON_NAME] MUSIC INC [EMAIL_ADDRESS][…" at bounding box center [555, 303] width 774 height 43
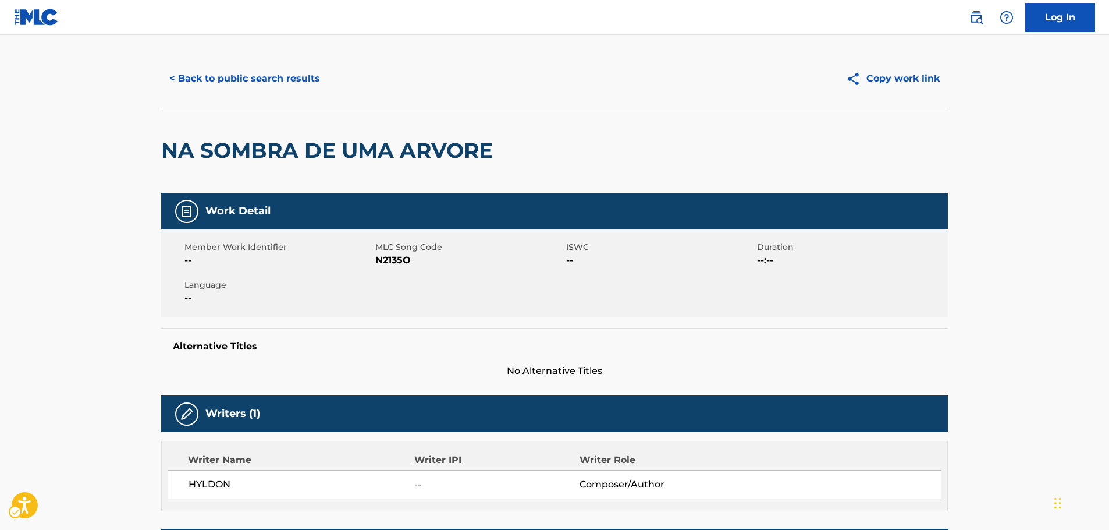
scroll to position [0, 0]
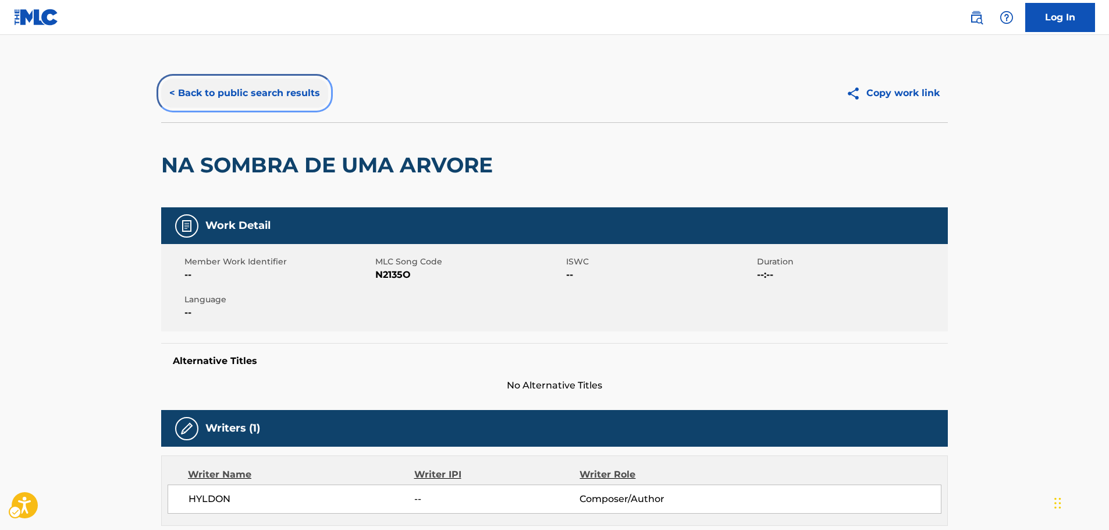
click at [290, 93] on button "< Back to public search results" at bounding box center [244, 93] width 167 height 29
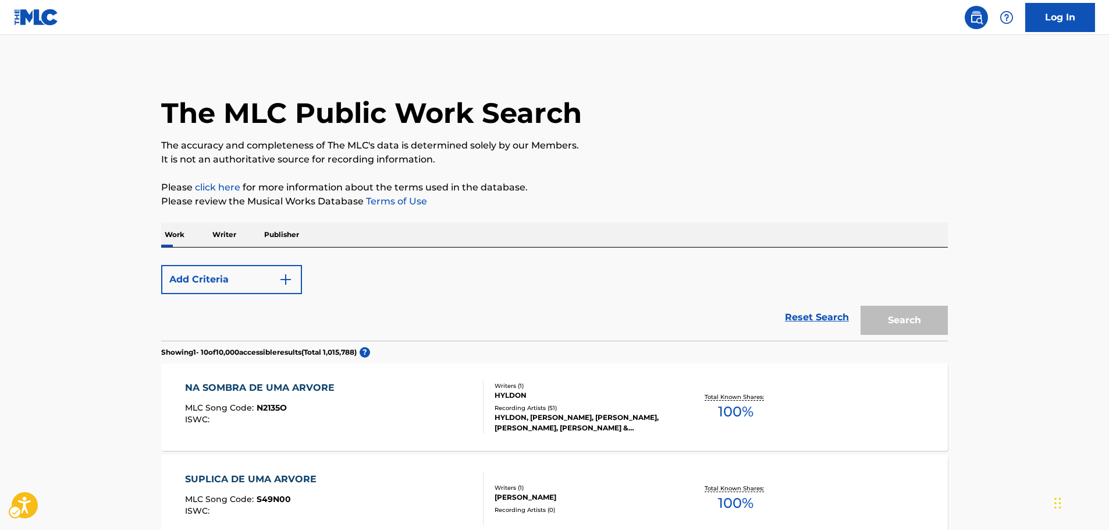
scroll to position [116, 0]
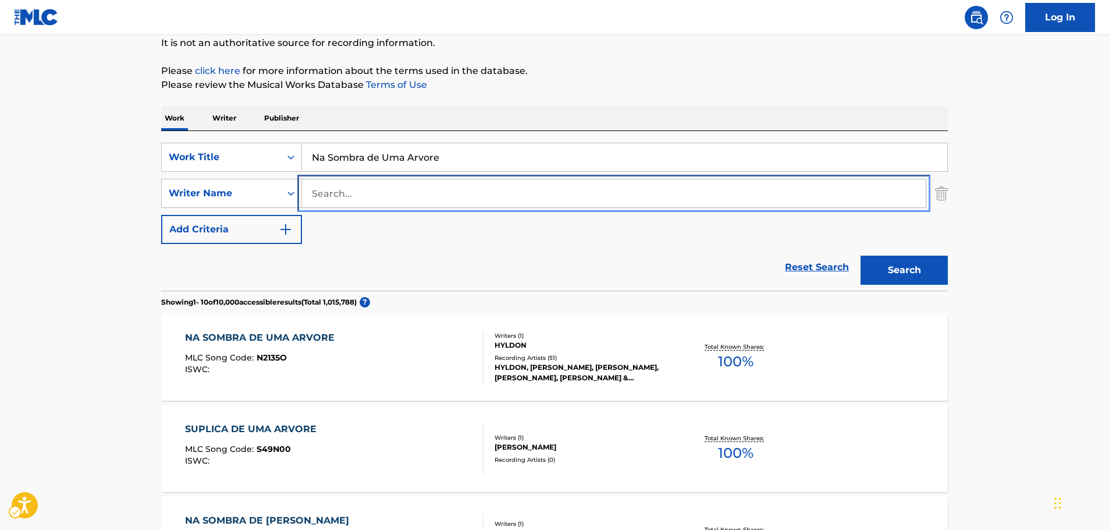
drag, startPoint x: 382, startPoint y: 194, endPoint x: 385, endPoint y: 181, distance: 13.0
paste input "[PERSON_NAME]"
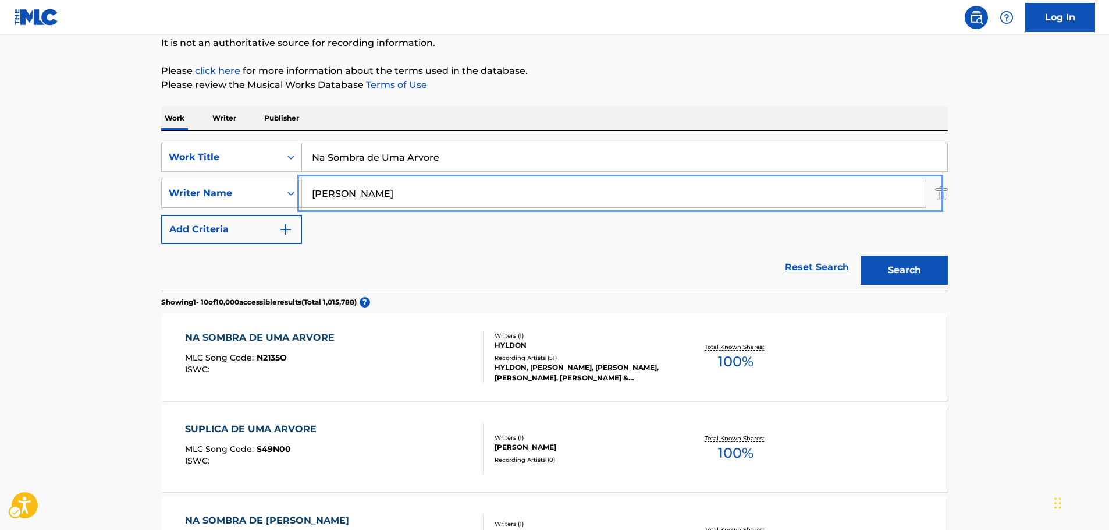
type input "[PERSON_NAME]"
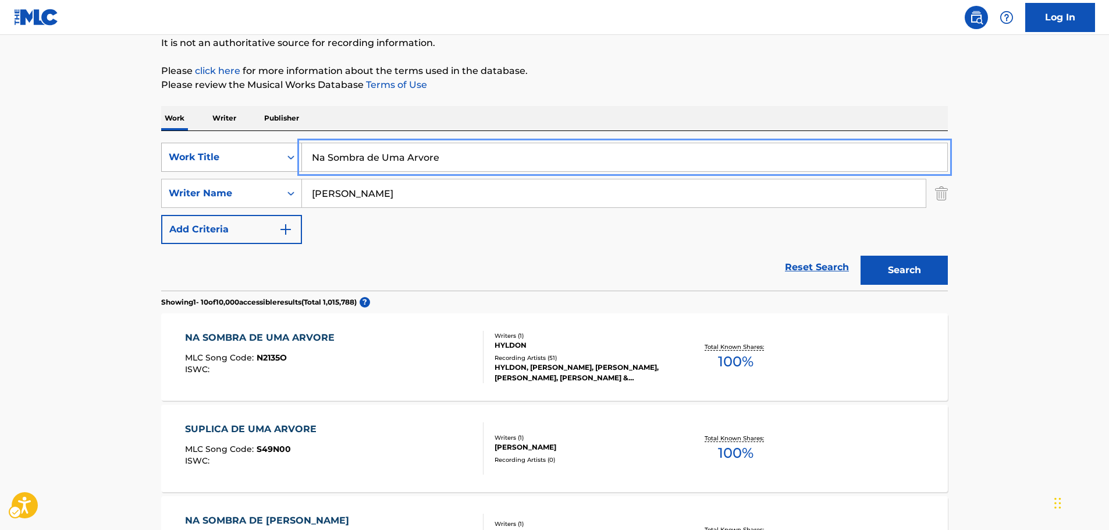
drag, startPoint x: 461, startPoint y: 153, endPoint x: 241, endPoint y: 166, distance: 221.0
paste input "[PERSON_NAME] Grov"
type input "[PERSON_NAME][GEOGRAPHIC_DATA]"
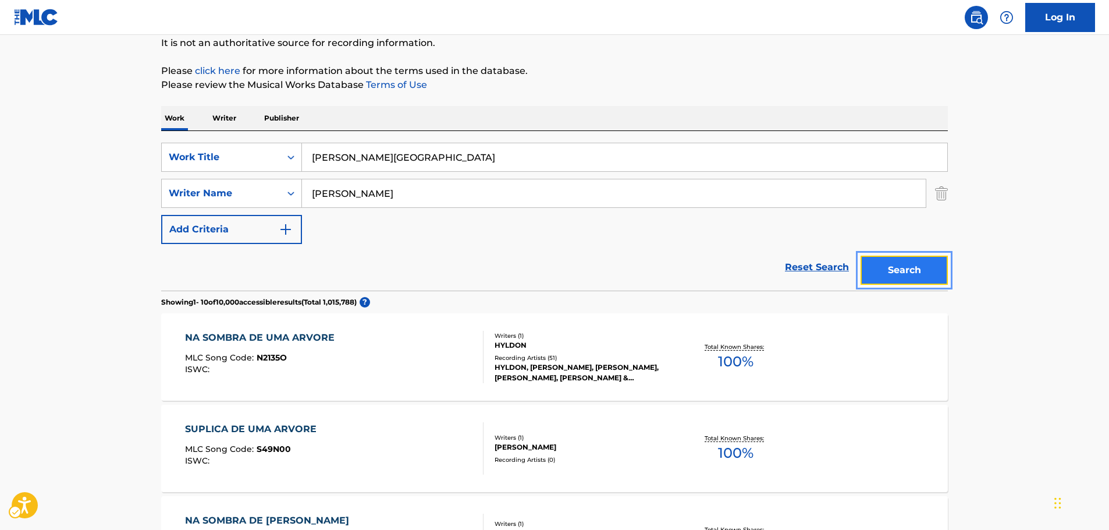
click at [939, 279] on button "Search" at bounding box center [904, 269] width 87 height 29
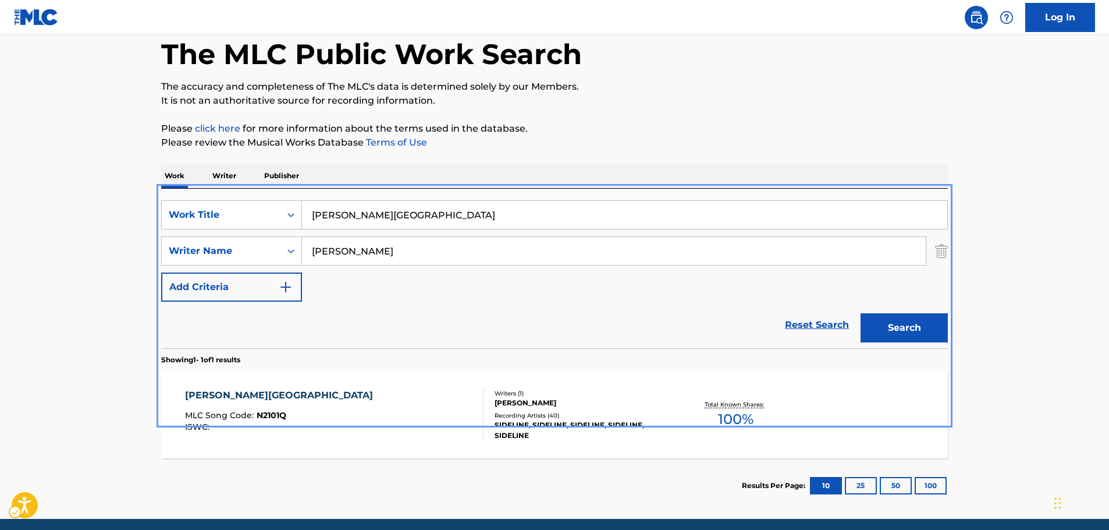
scroll to position [104, 0]
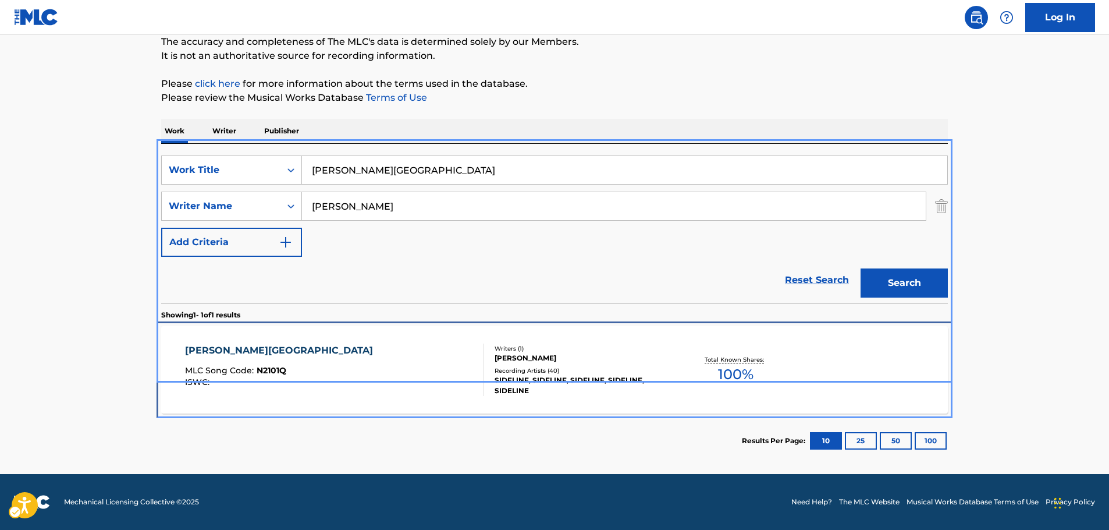
click at [316, 353] on div "[PERSON_NAME] GROVE MLC Song Code : N2101Q ISWC :" at bounding box center [334, 369] width 299 height 52
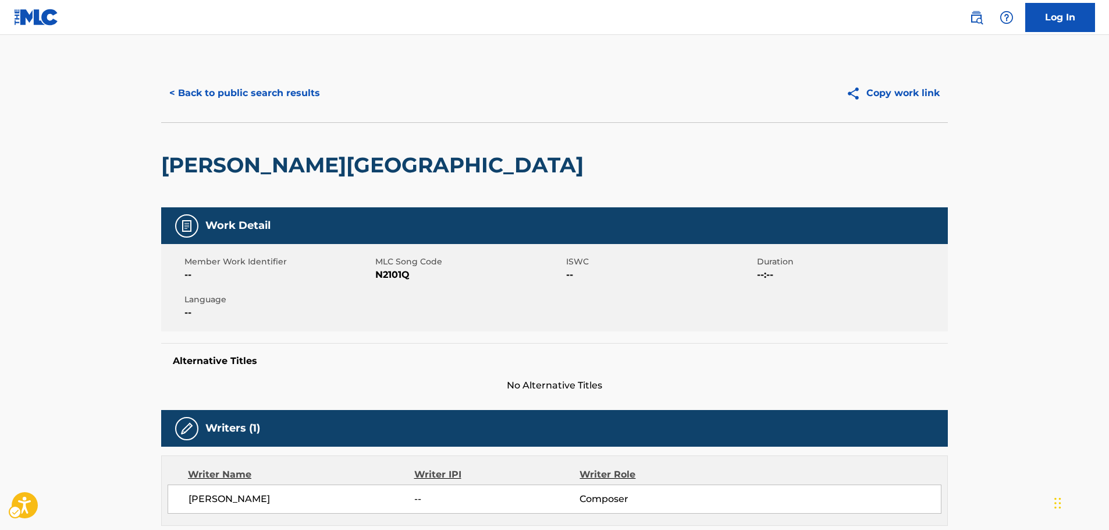
click at [385, 271] on span "MLC Song Code - N2101Q" at bounding box center [469, 275] width 188 height 14
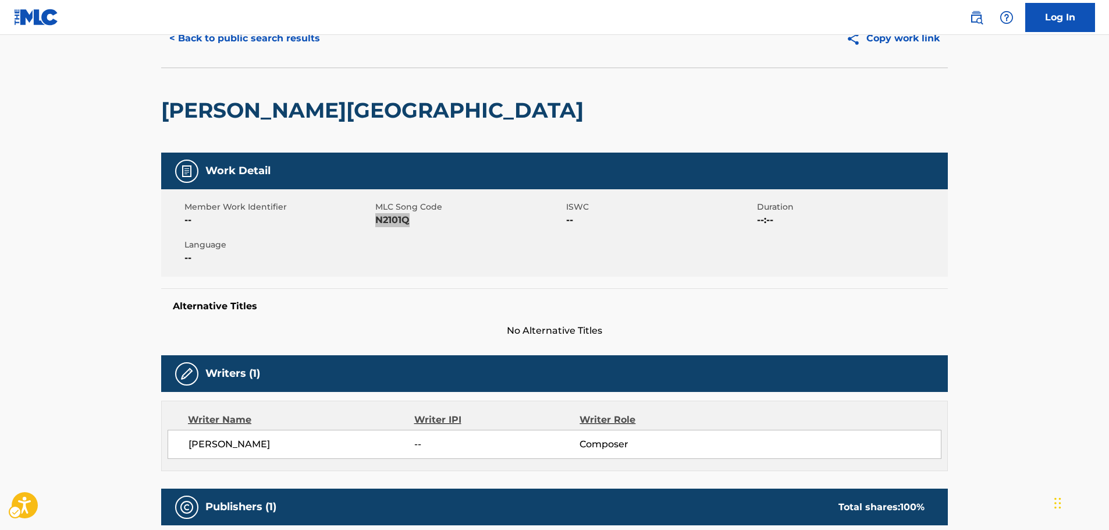
scroll to position [116, 0]
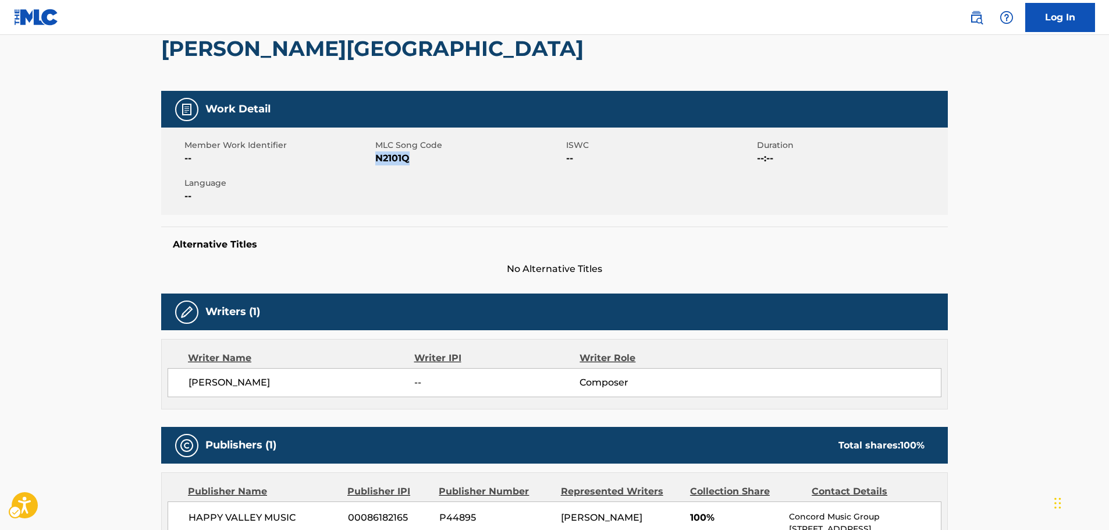
drag, startPoint x: 314, startPoint y: 381, endPoint x: 193, endPoint y: 387, distance: 121.2
click at [193, 387] on span "[PERSON_NAME]" at bounding box center [302, 382] width 226 height 14
drag, startPoint x: 306, startPoint y: 384, endPoint x: 182, endPoint y: 388, distance: 124.0
click at [182, 388] on div "[PERSON_NAME] -- Composer" at bounding box center [555, 382] width 774 height 29
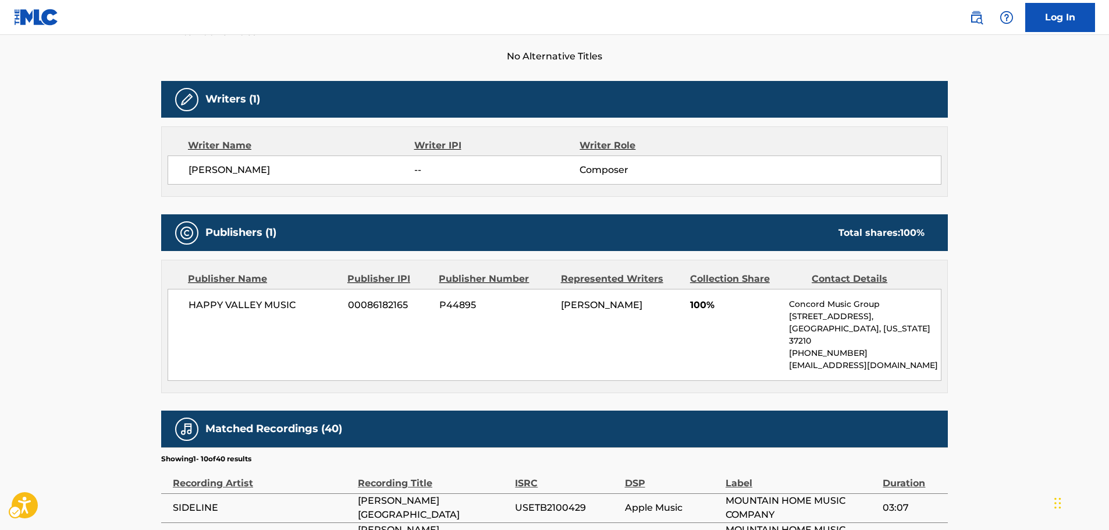
scroll to position [349, 0]
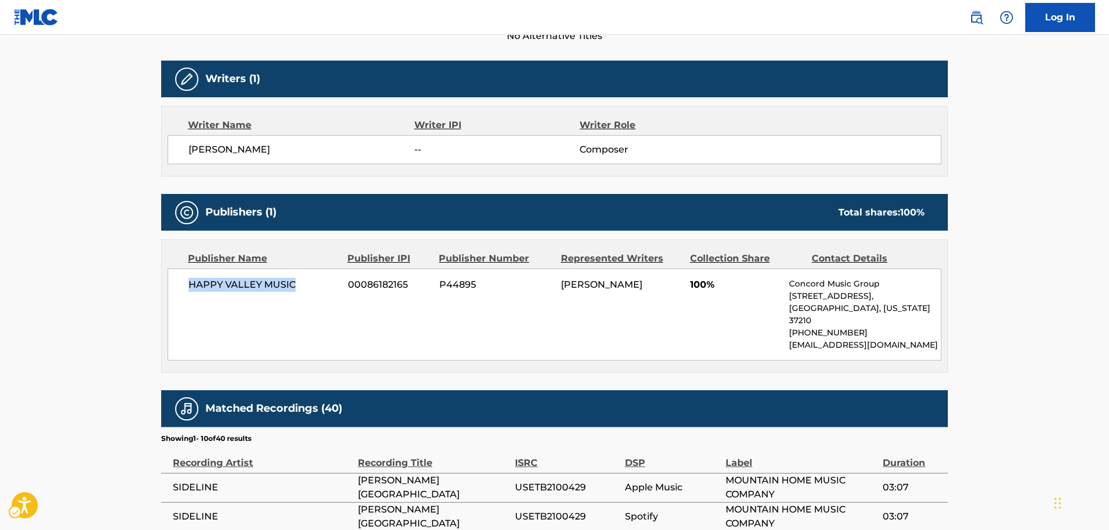
drag, startPoint x: 238, startPoint y: 292, endPoint x: 191, endPoint y: 292, distance: 47.1
click at [191, 292] on div "HAPPY VALLEY MUSIC 00086182165 P44895 [PERSON_NAME] 100% Concord Music Group [S…" at bounding box center [555, 314] width 774 height 92
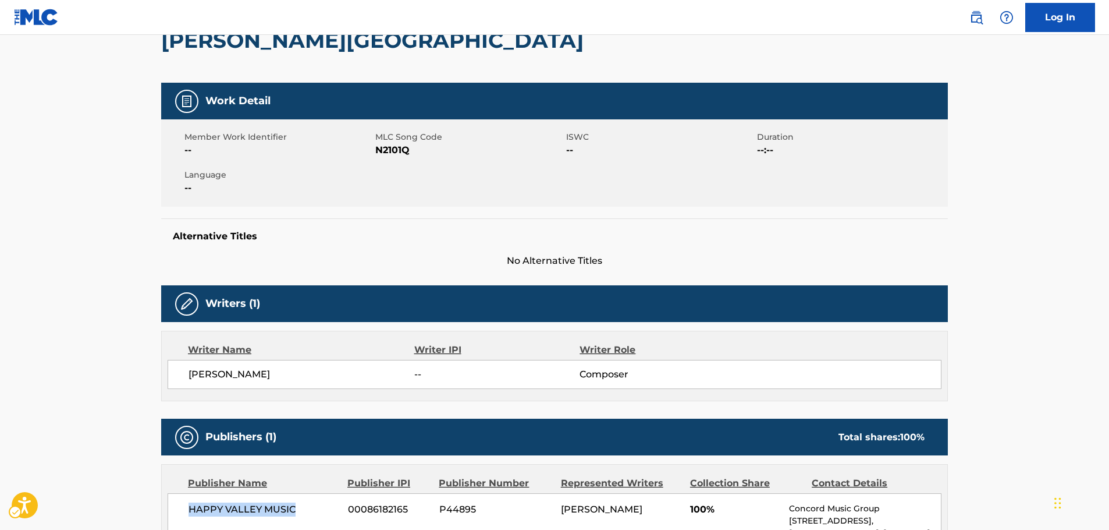
scroll to position [0, 0]
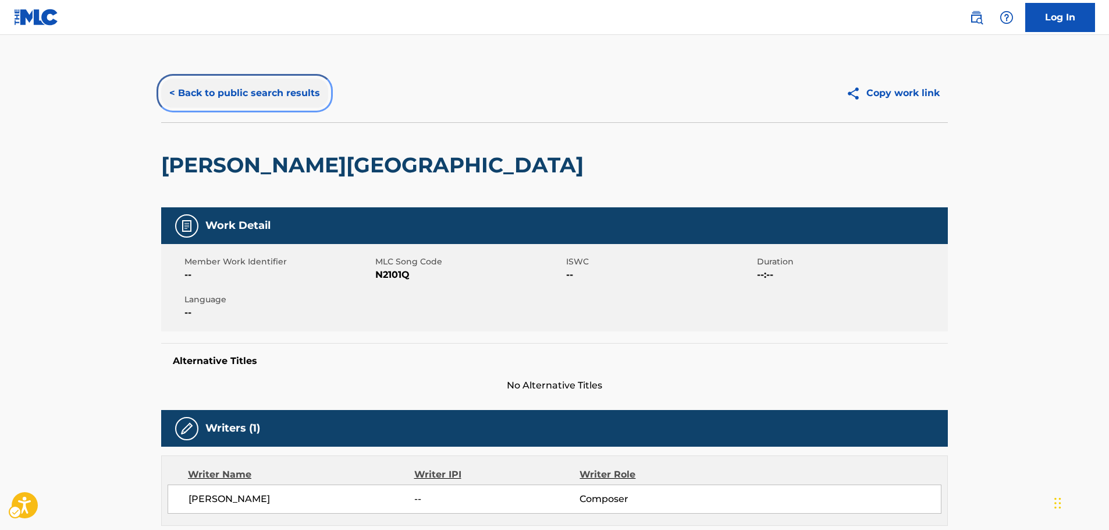
click at [248, 97] on button "< Back to public search results" at bounding box center [244, 93] width 167 height 29
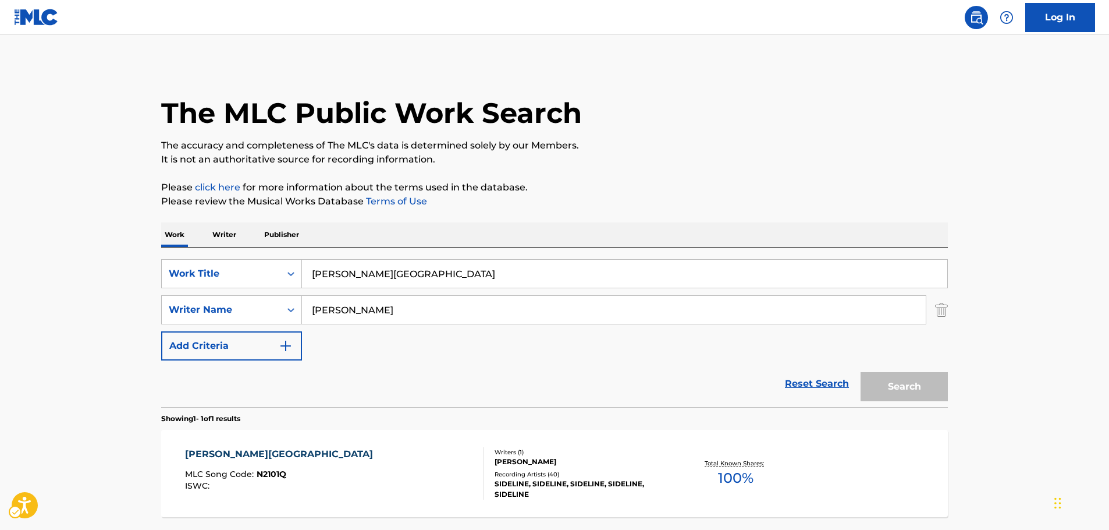
scroll to position [37, 0]
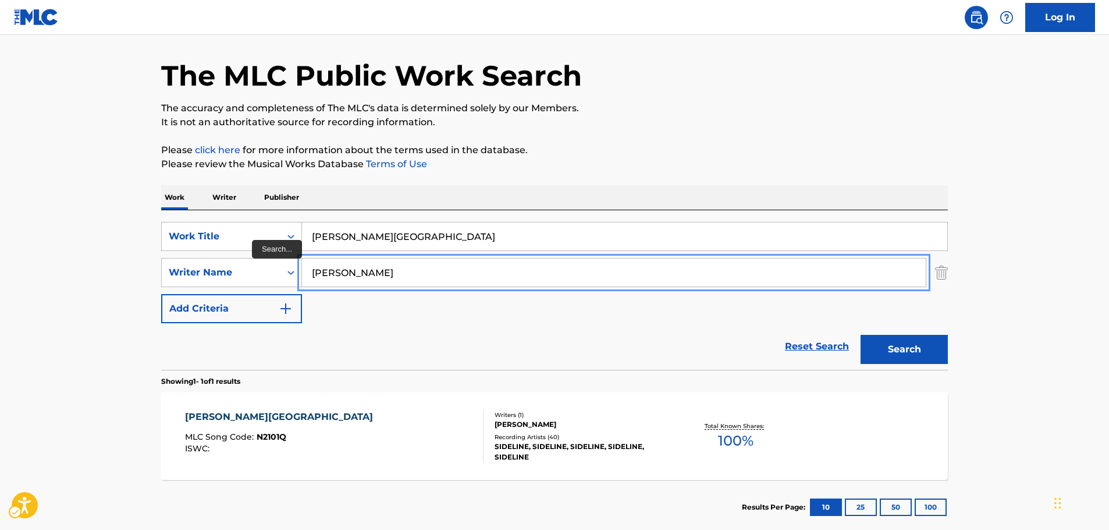
paste input "[PERSON_NAME]"
type input "[PERSON_NAME]"
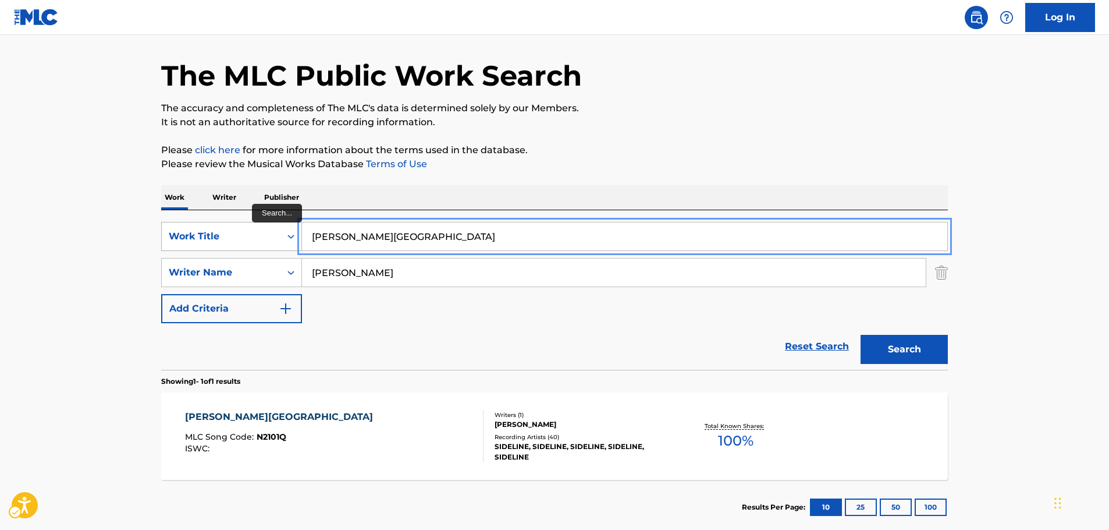
drag, startPoint x: 340, startPoint y: 236, endPoint x: 203, endPoint y: 245, distance: 137.6
paste input "[PERSON_NAME]"
type input "Louisee"
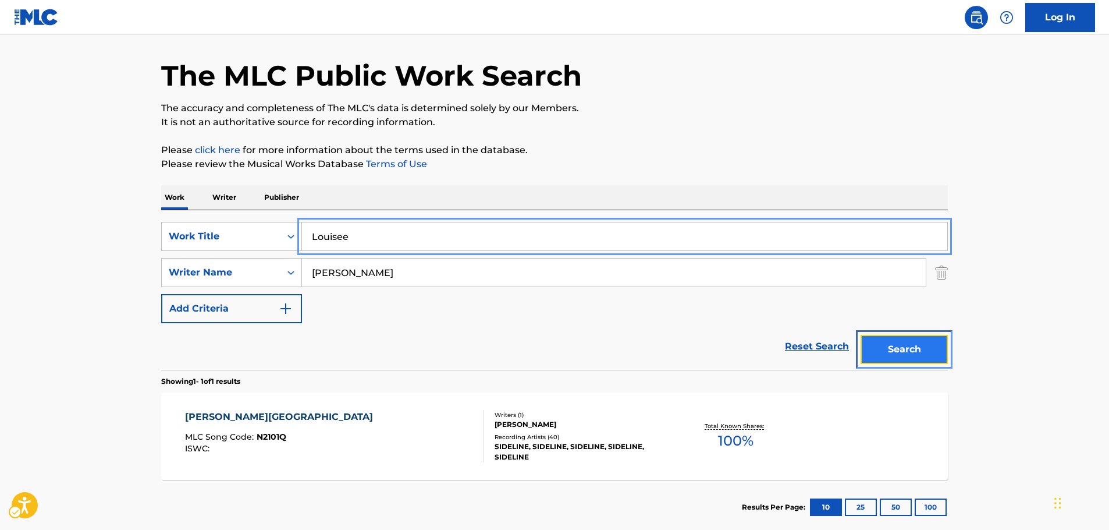
click at [894, 349] on button "Search" at bounding box center [904, 349] width 87 height 29
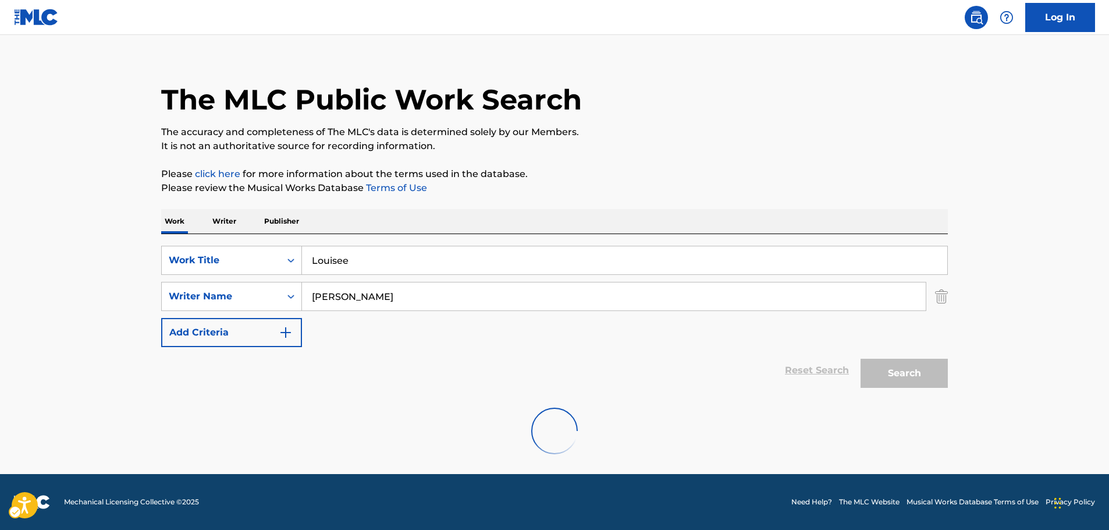
scroll to position [0, 0]
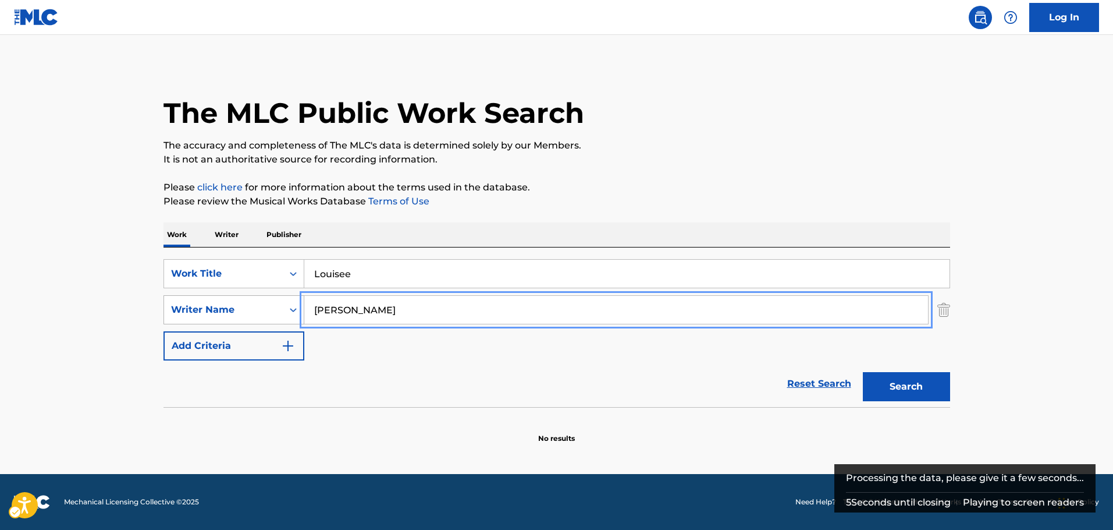
drag, startPoint x: 368, startPoint y: 317, endPoint x: 189, endPoint y: 310, distance: 178.8
click at [191, 311] on div "SearchWithCriteria84d4d635-3c84-48ff-9352-d0d70c4f7a2b Writer Name [PERSON_NAME]" at bounding box center [557, 309] width 787 height 29
type input "[PERSON_NAME]"
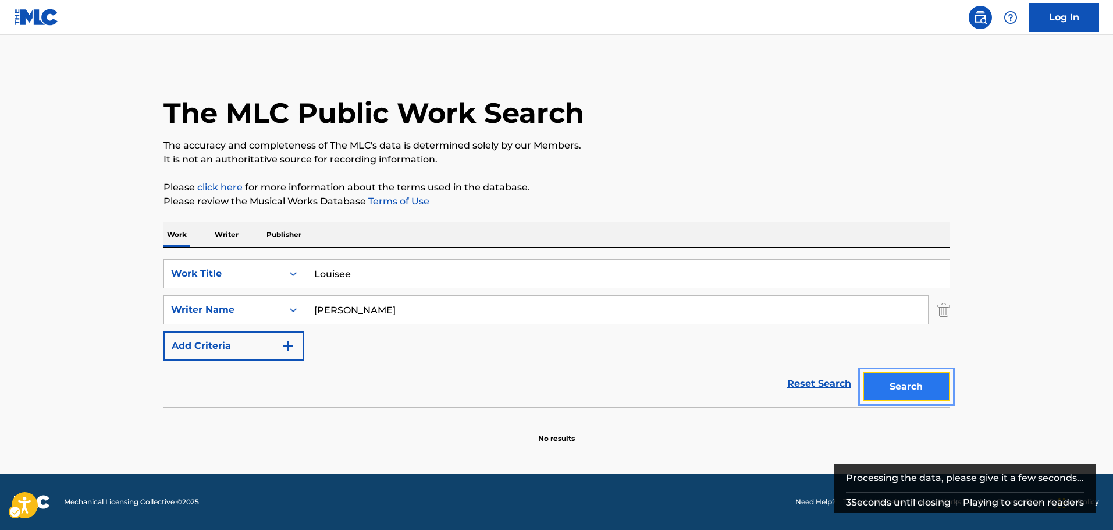
click at [914, 379] on button "Search" at bounding box center [906, 386] width 87 height 29
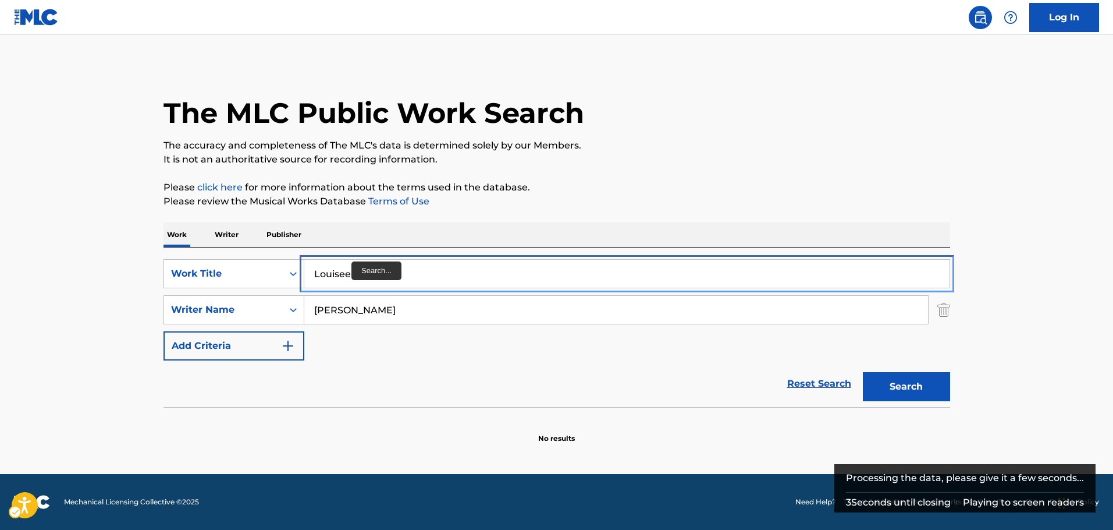
click at [352, 275] on input "Louisee" at bounding box center [626, 274] width 645 height 28
type input "[PERSON_NAME]"
click at [890, 389] on button "Search" at bounding box center [906, 386] width 87 height 29
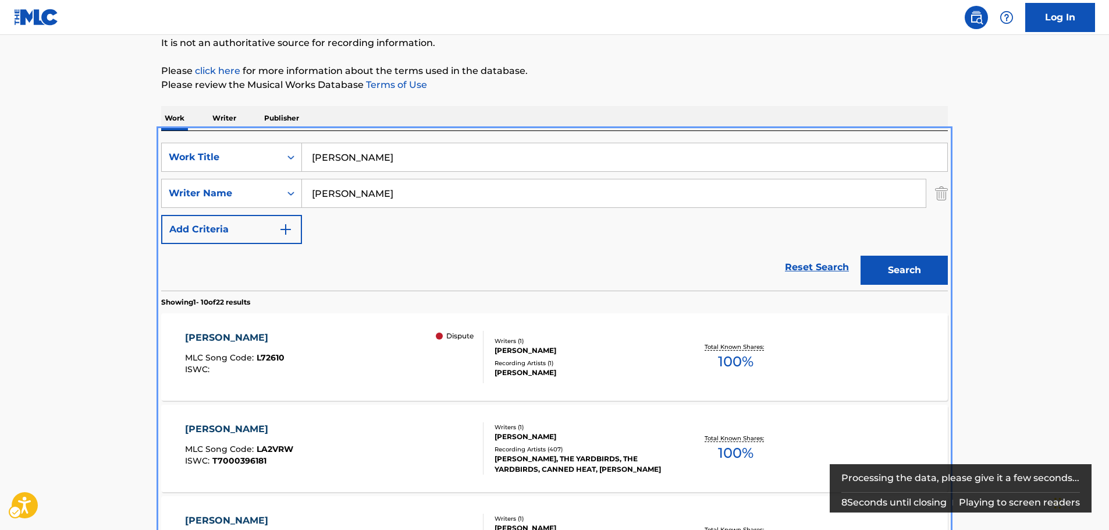
scroll to position [247, 0]
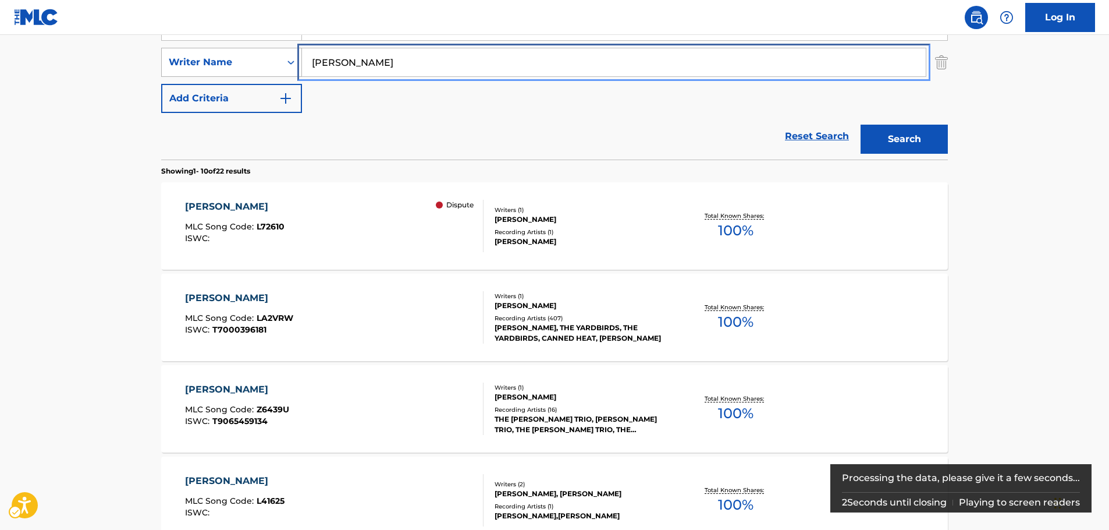
drag, startPoint x: 321, startPoint y: 61, endPoint x: 269, endPoint y: 67, distance: 51.5
click at [270, 67] on div "SearchWithCriteria84d4d635-3c84-48ff-9352-d0d70c4f7a2b Writer Name [PERSON_NAME]" at bounding box center [554, 62] width 787 height 29
paste input "[PERSON_NAME]"
click at [915, 141] on button "Search" at bounding box center [904, 139] width 87 height 29
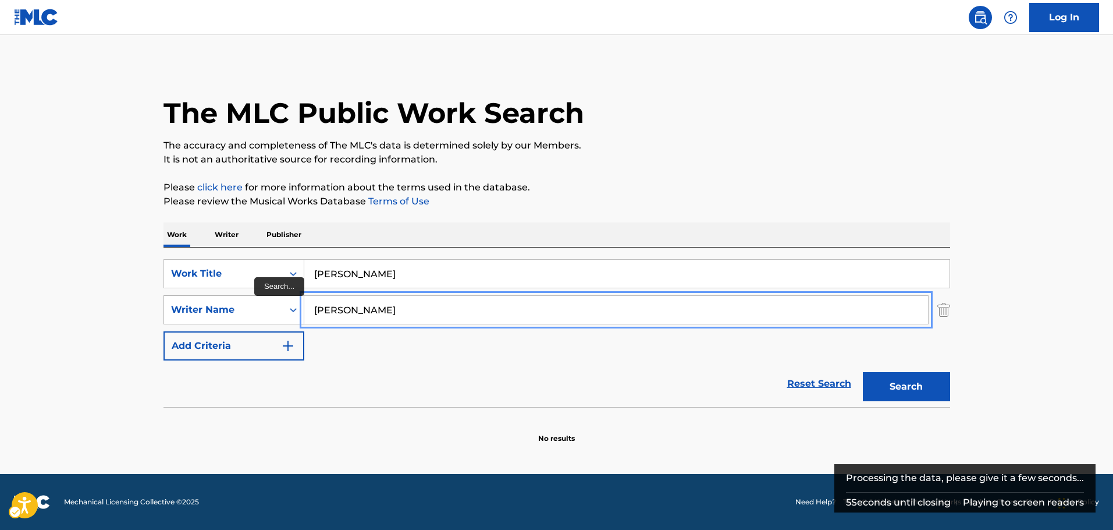
drag, startPoint x: 374, startPoint y: 319, endPoint x: 247, endPoint y: 317, distance: 126.9
click at [246, 316] on div "SearchWithCriteria84d4d635-3c84-48ff-9352-d0d70c4f7a2b Writer Name [PERSON_NAME]" at bounding box center [557, 309] width 787 height 29
paste input "[PERSON_NAME]"
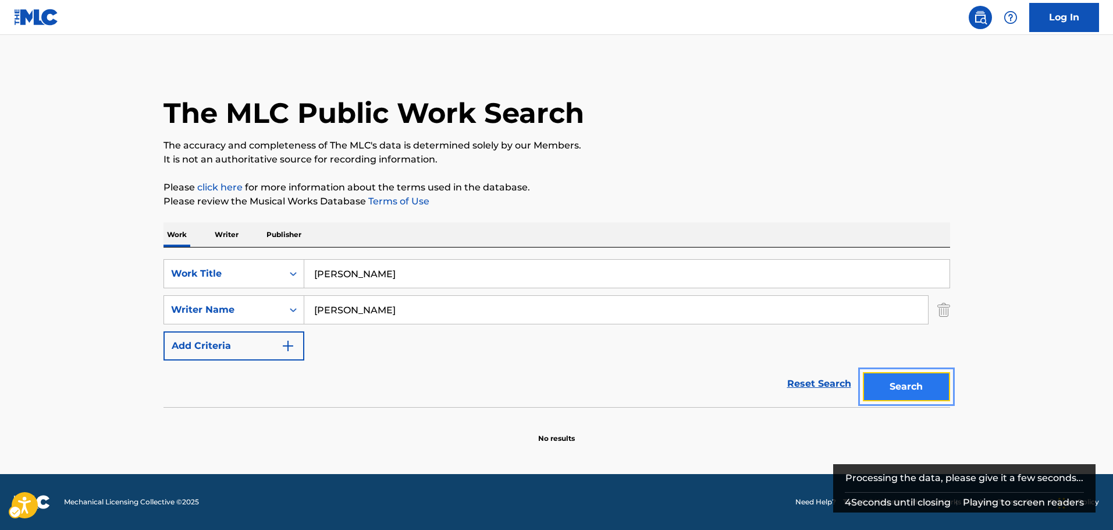
click at [936, 389] on button "Search" at bounding box center [906, 386] width 87 height 29
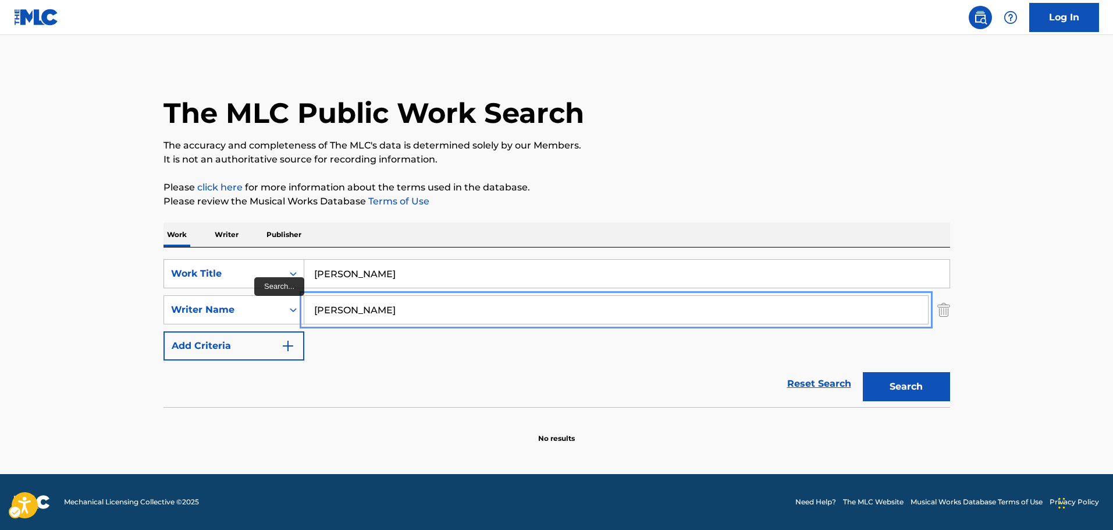
drag, startPoint x: 367, startPoint y: 312, endPoint x: 315, endPoint y: 304, distance: 52.3
click at [296, 310] on div "SearchWithCriteria84d4d635-3c84-48ff-9352-d0d70c4f7a2b Writer Name [PERSON_NAME]" at bounding box center [557, 309] width 787 height 29
paste input "[PERSON_NAME]"
type input "[PERSON_NAME]"
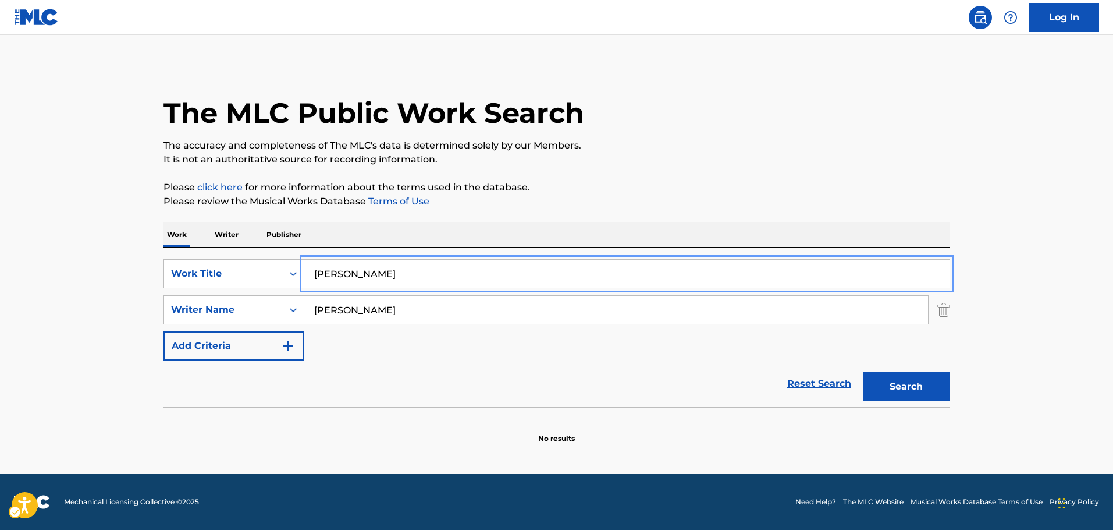
drag, startPoint x: 206, startPoint y: 271, endPoint x: 201, endPoint y: 239, distance: 32.4
click at [198, 272] on div "SearchWithCriteriab3f66e0c-0315-4bc2-a5d0-5a6ae4da3dd9 Work Title [PERSON_NAME]" at bounding box center [557, 273] width 787 height 29
paste input "Mi Unica Boca"
type input "Mi Unica Boca"
click at [900, 382] on button "Search" at bounding box center [906, 386] width 87 height 29
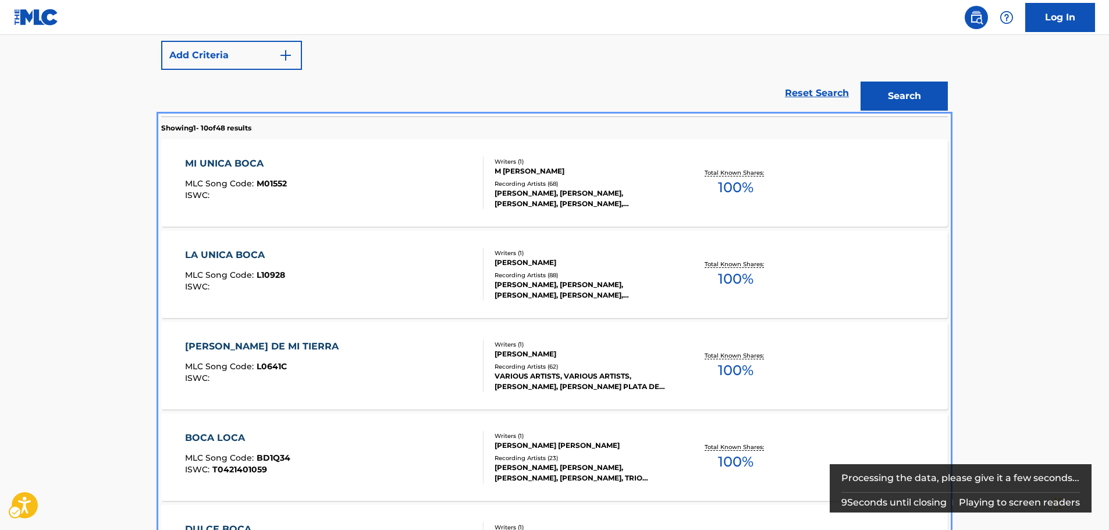
scroll to position [174, 0]
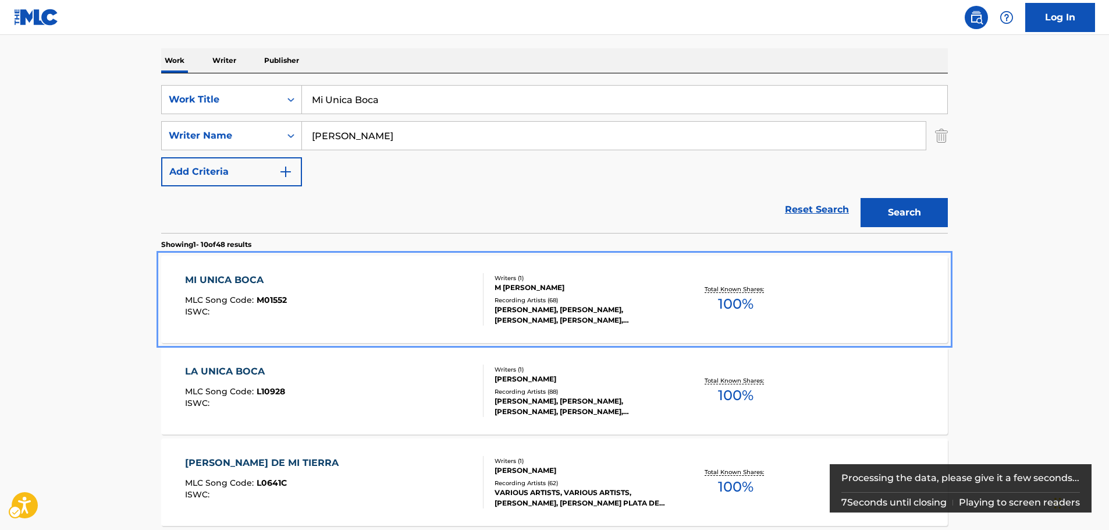
click at [392, 287] on div "MI UNICA BOCA MLC Song Code : M01552 ISWC :" at bounding box center [334, 299] width 299 height 52
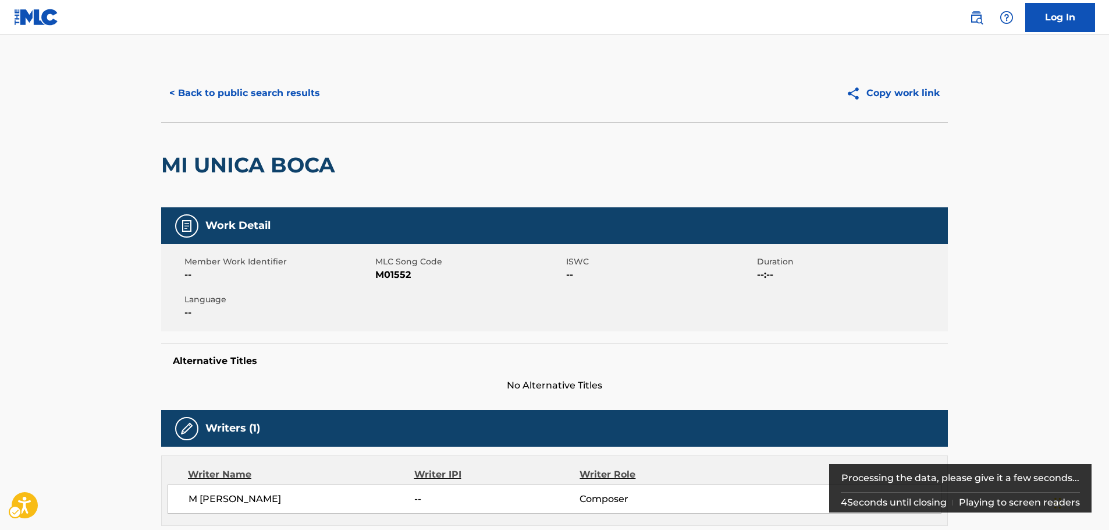
click at [385, 272] on span "MLC Song Code - M01552" at bounding box center [469, 275] width 188 height 14
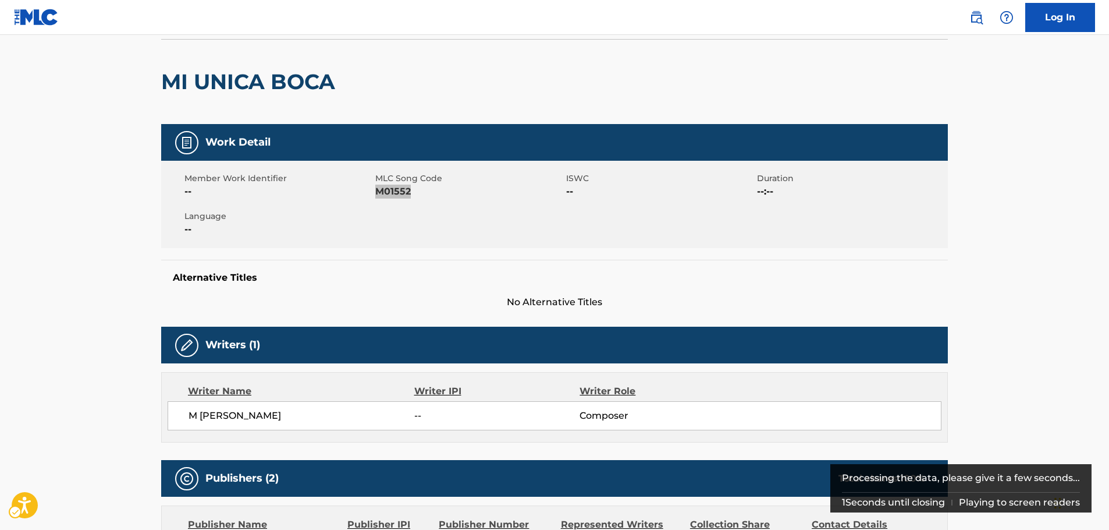
scroll to position [175, 0]
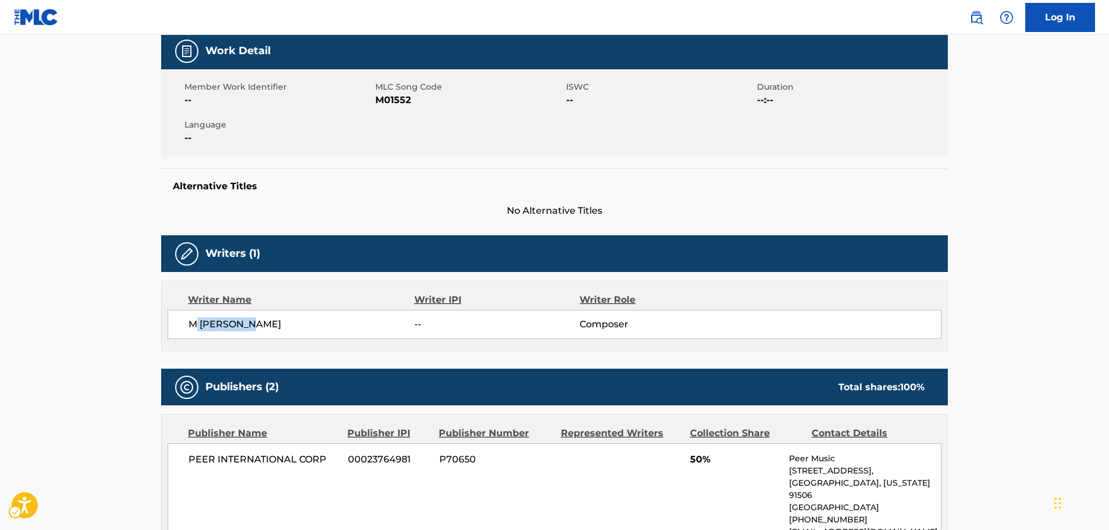
drag, startPoint x: 240, startPoint y: 325, endPoint x: 438, endPoint y: 234, distance: 217.7
click at [187, 325] on div "M [PERSON_NAME] -- Composer" at bounding box center [555, 324] width 774 height 29
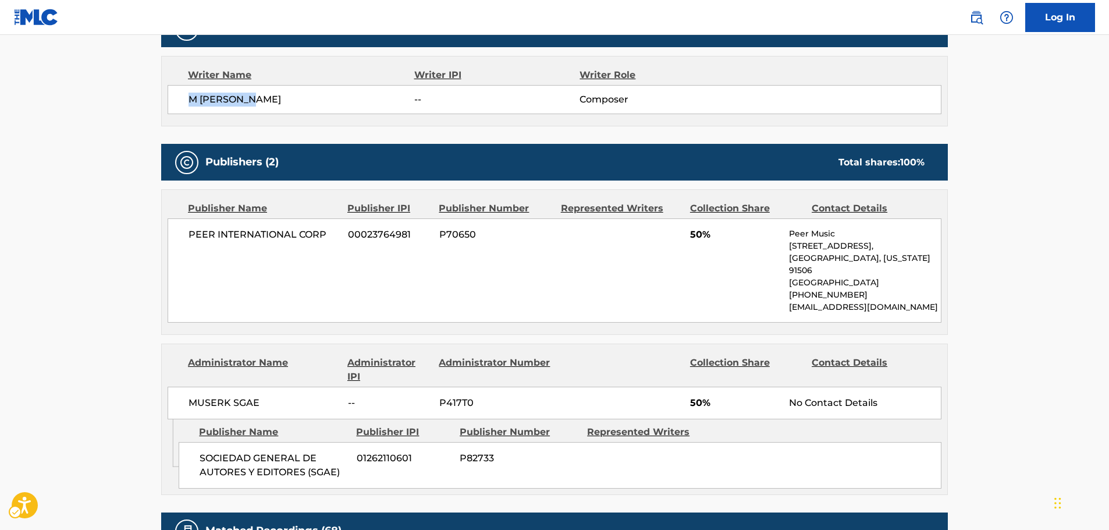
scroll to position [407, 0]
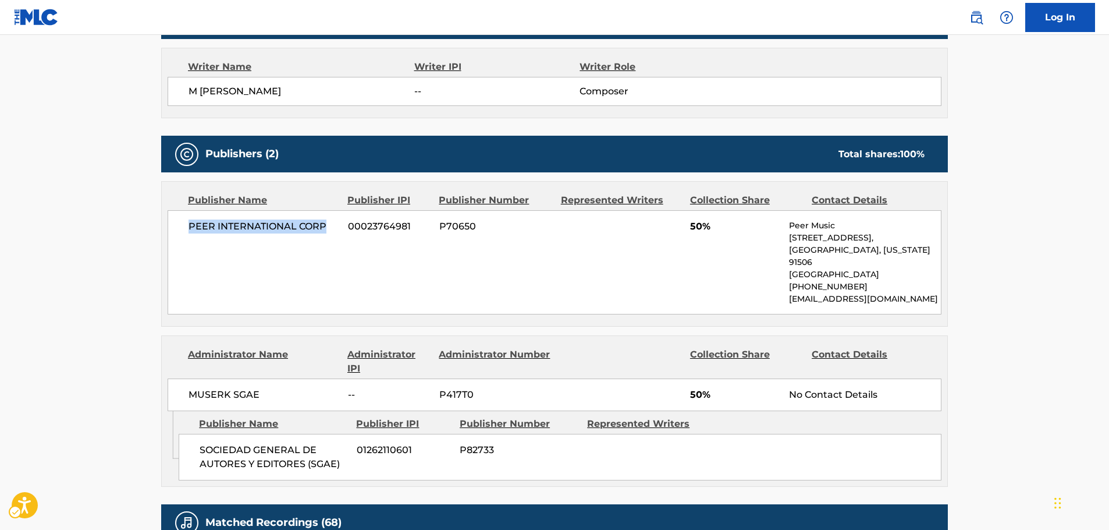
drag, startPoint x: 327, startPoint y: 229, endPoint x: 187, endPoint y: 233, distance: 140.3
click at [187, 233] on div "PEER INTERNATIONAL CORP 00023764981 P70650 50% Peer Music [STREET_ADDRESS][US_S…" at bounding box center [555, 262] width 774 height 104
drag, startPoint x: 347, startPoint y: 466, endPoint x: 201, endPoint y: 453, distance: 147.3
click at [201, 453] on div "SOCIEDAD GENERAL DE AUTORES Y EDITORES (SGAE) 01262110601 P82733" at bounding box center [560, 457] width 763 height 47
drag, startPoint x: 294, startPoint y: 386, endPoint x: 182, endPoint y: 391, distance: 113.0
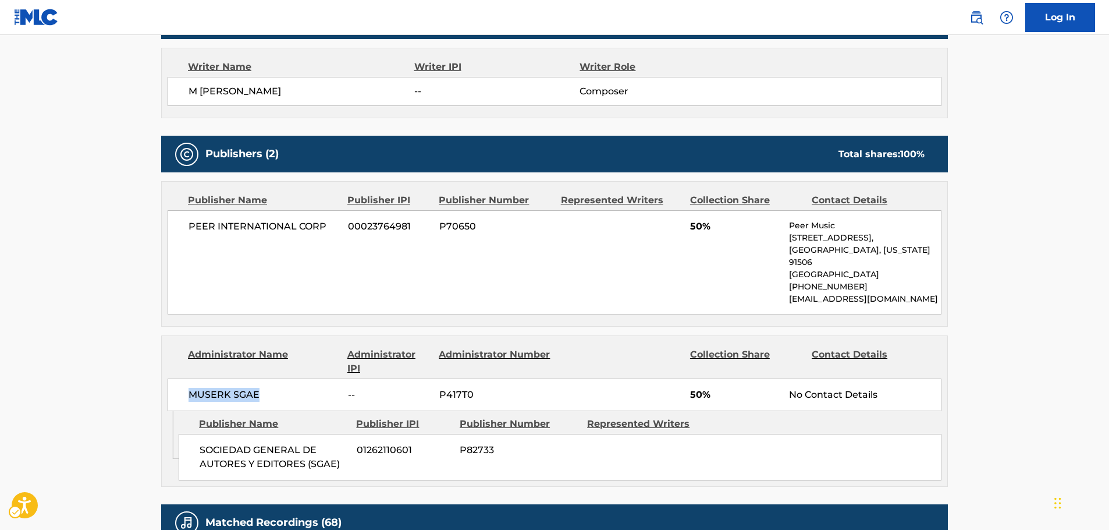
click at [182, 391] on div "MUSERK SGAE -- P417T0 50% No Contact Details" at bounding box center [555, 394] width 774 height 33
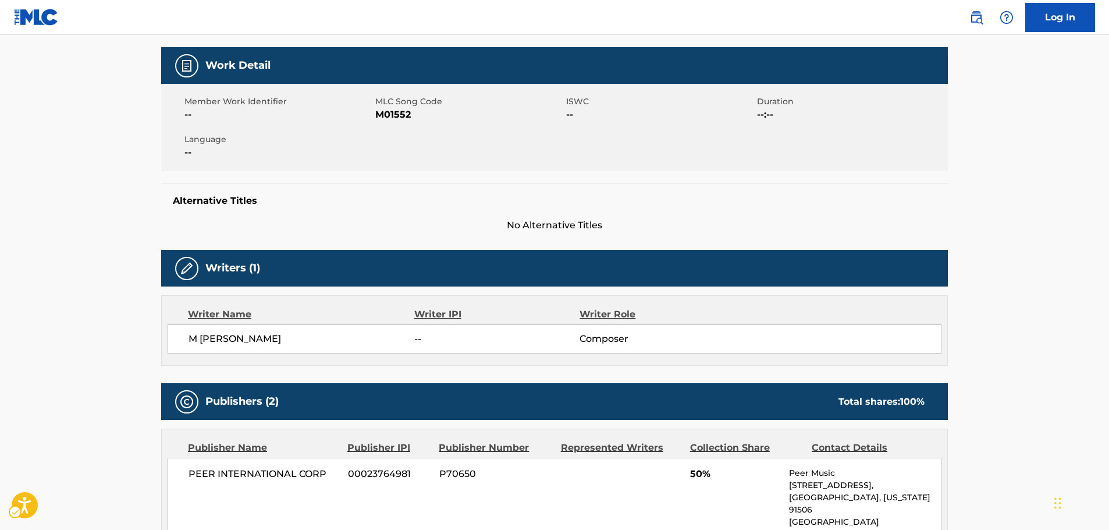
scroll to position [0, 0]
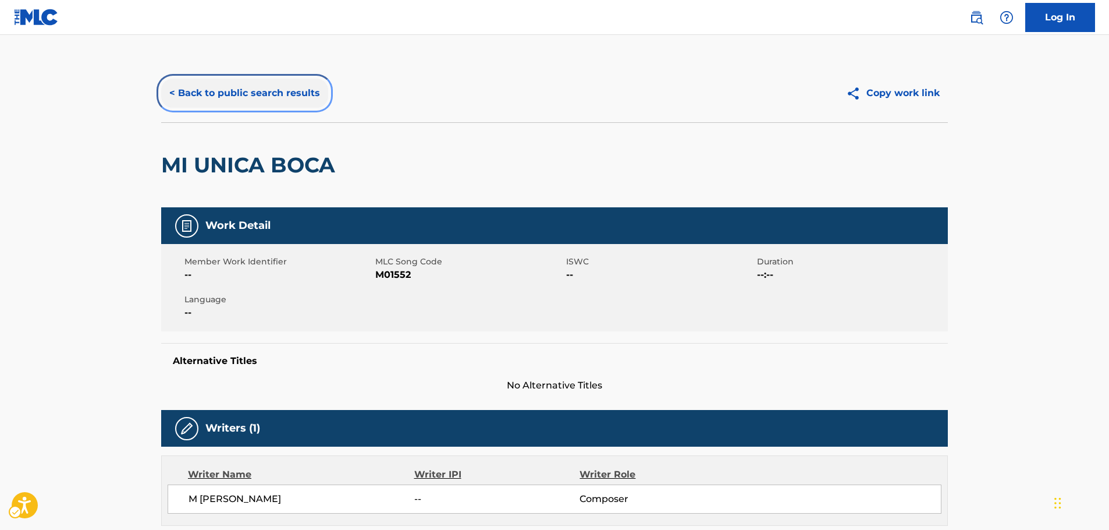
drag, startPoint x: 289, startPoint y: 93, endPoint x: 307, endPoint y: 104, distance: 20.7
click at [289, 93] on button "< Back to public search results" at bounding box center [244, 93] width 167 height 29
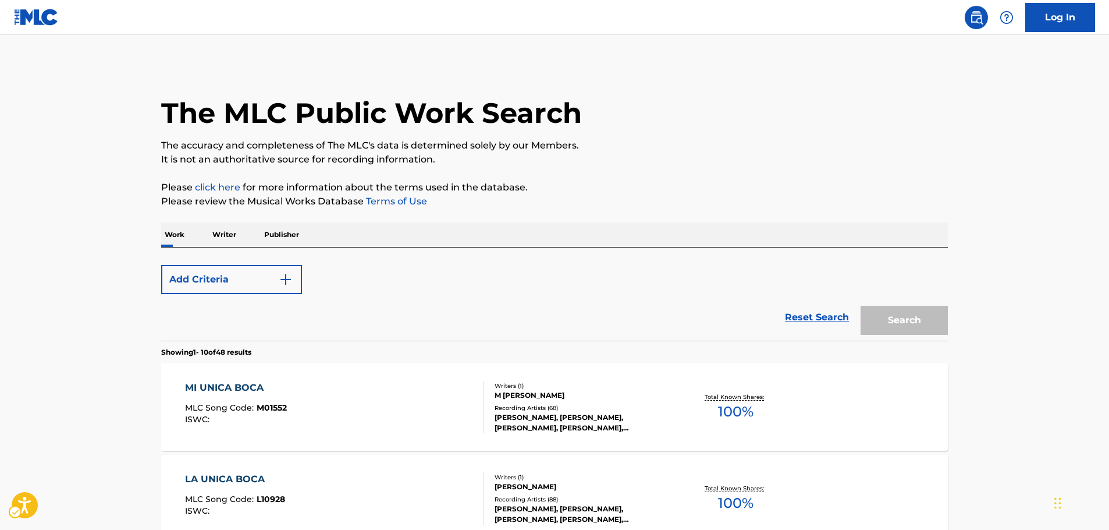
scroll to position [174, 0]
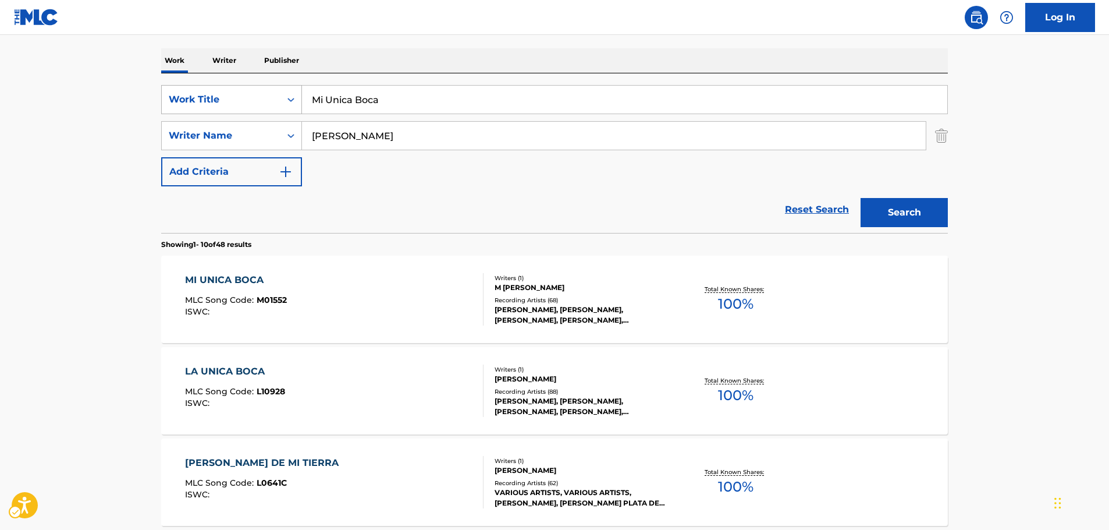
click at [275, 103] on div "Work Title" at bounding box center [221, 99] width 119 height 22
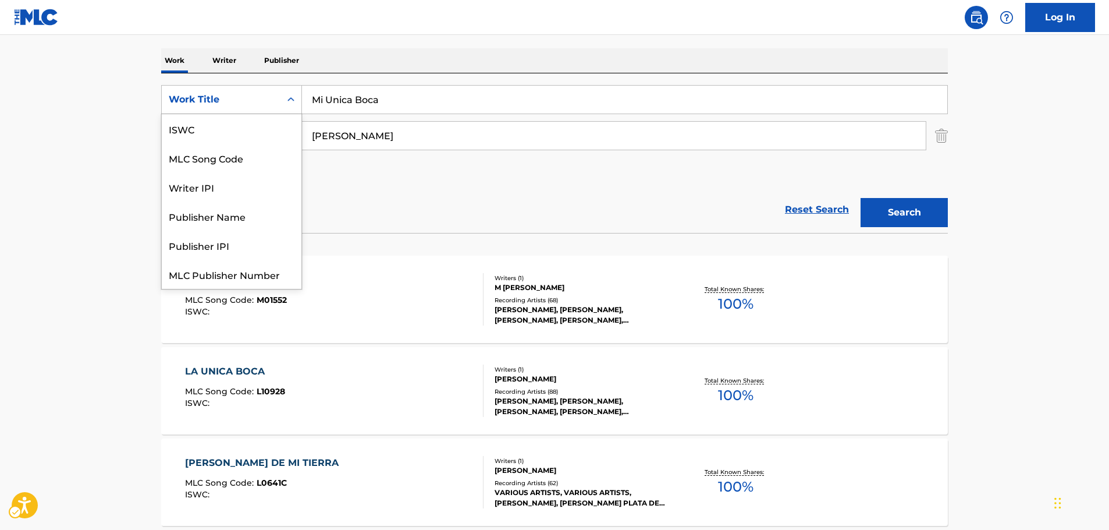
scroll to position [29, 0]
click at [248, 127] on div "MLC Song Code" at bounding box center [232, 128] width 140 height 29
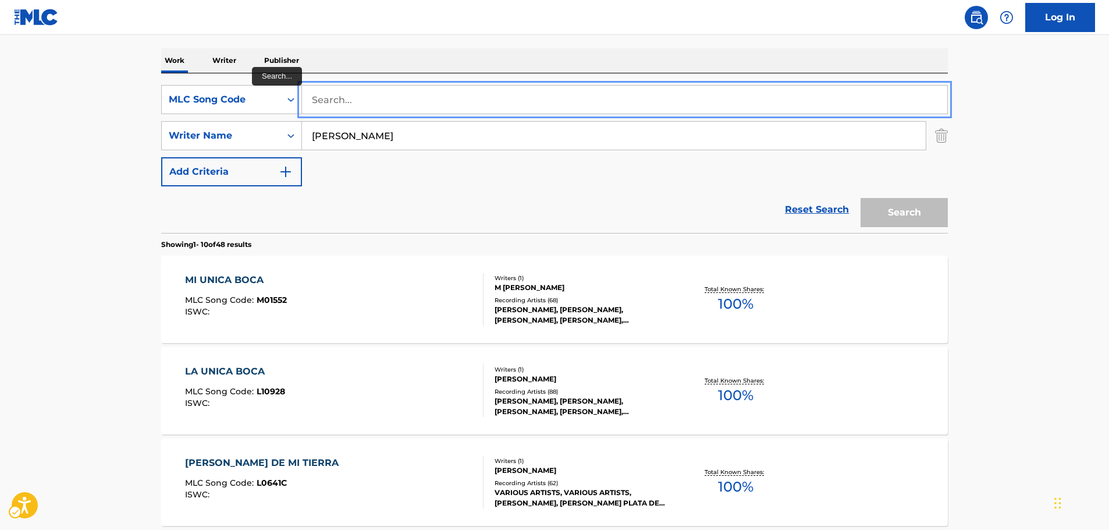
paste input "G15919"
type input "G15919"
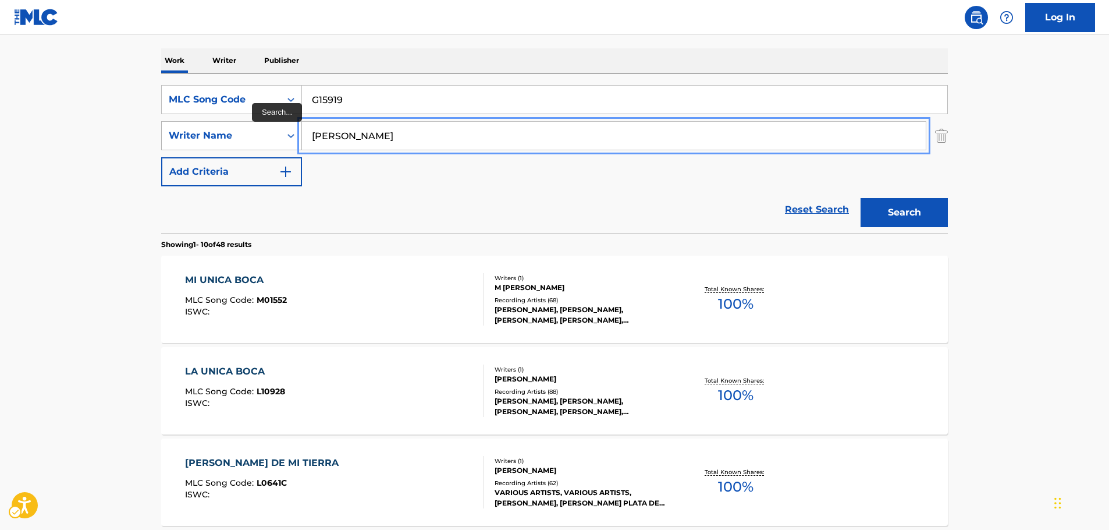
drag, startPoint x: 394, startPoint y: 144, endPoint x: 253, endPoint y: 143, distance: 140.8
click at [861, 198] on button "Search" at bounding box center [904, 212] width 87 height 29
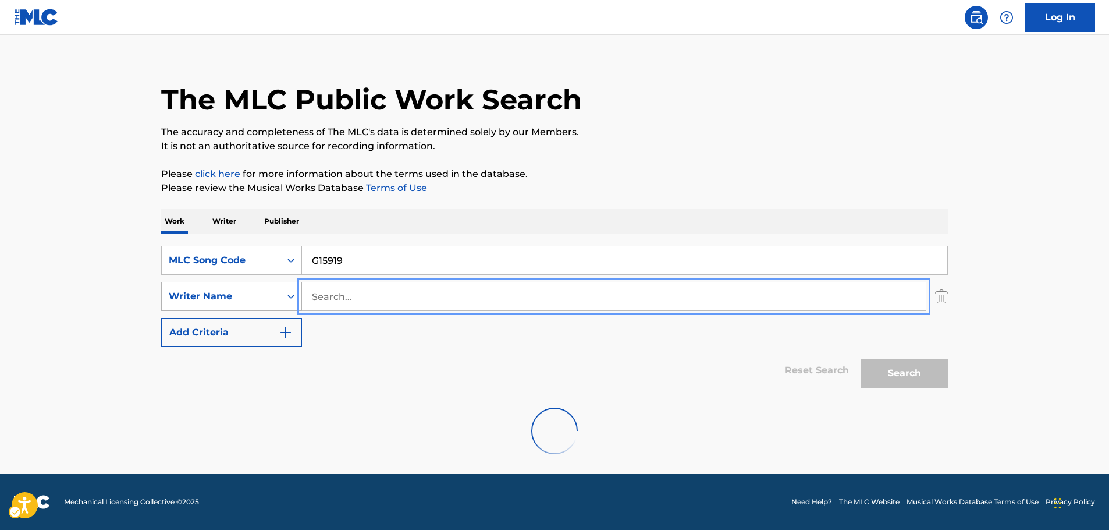
scroll to position [104, 0]
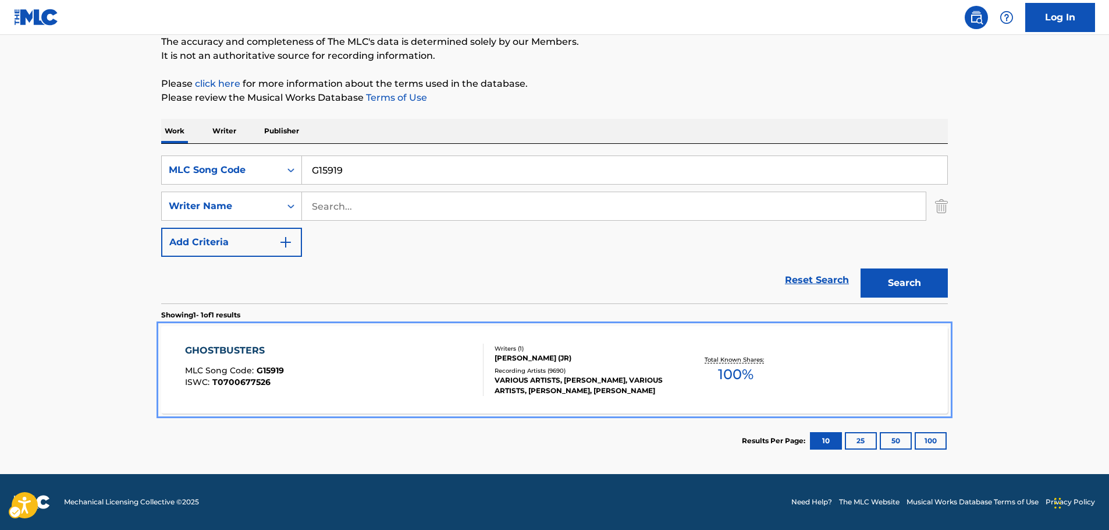
click at [312, 371] on div "GHOSTBUSTERS MLC Song Code : G15919 ISWC : T0700677526" at bounding box center [334, 369] width 299 height 52
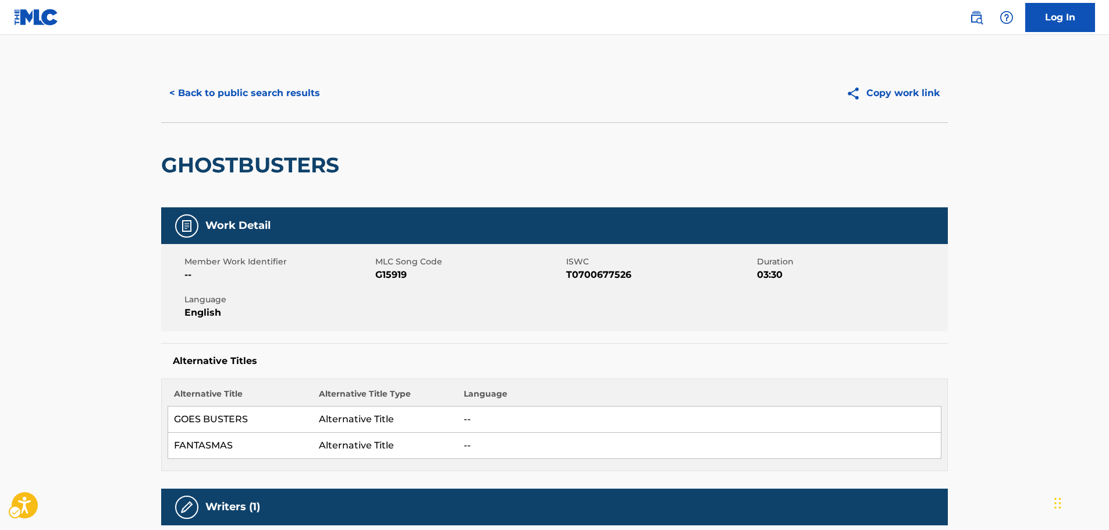
click at [581, 276] on span "ISWC - T0700677526" at bounding box center [660, 275] width 188 height 14
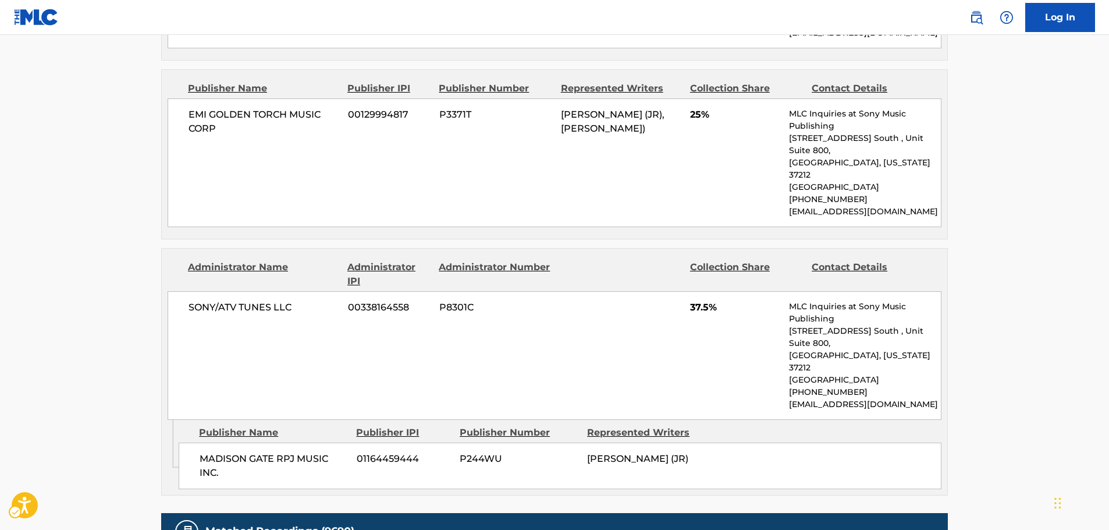
scroll to position [698, 0]
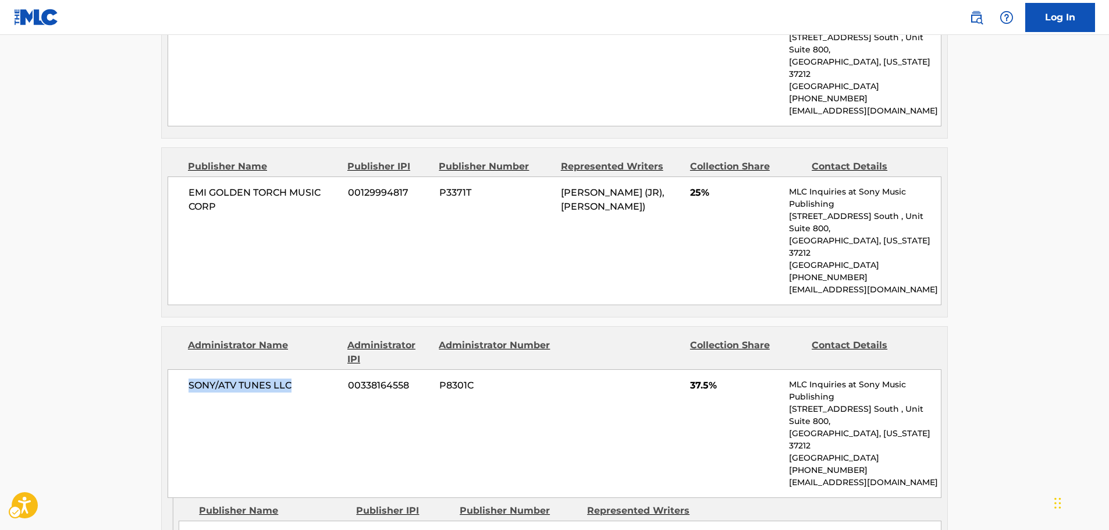
drag, startPoint x: 316, startPoint y: 343, endPoint x: 190, endPoint y: 342, distance: 125.7
click at [190, 369] on div "SONY/ATV TUNES LLC 00338164558 P8301C 37.5% MLC Inquiries at Sony Music Publish…" at bounding box center [555, 433] width 774 height 129
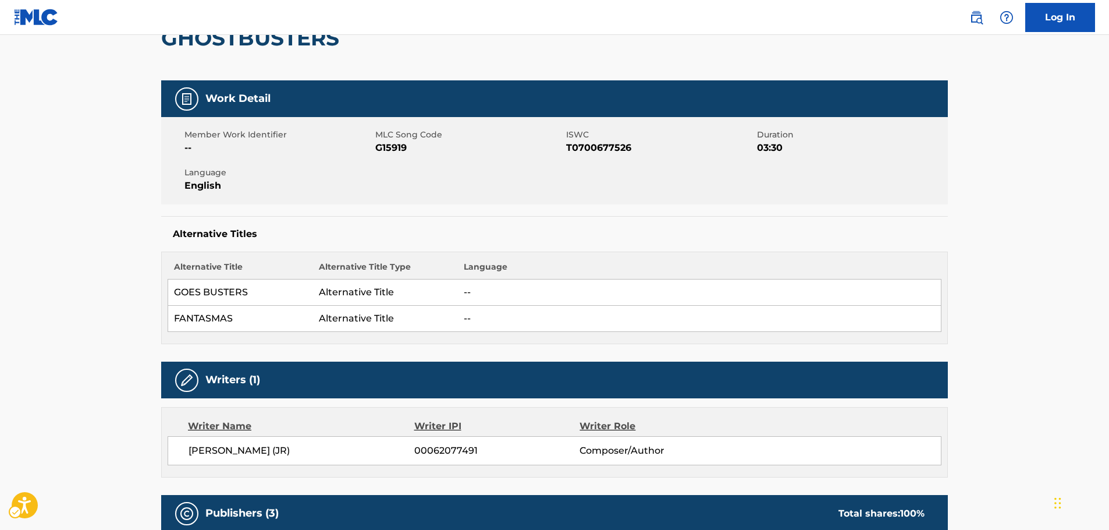
scroll to position [0, 0]
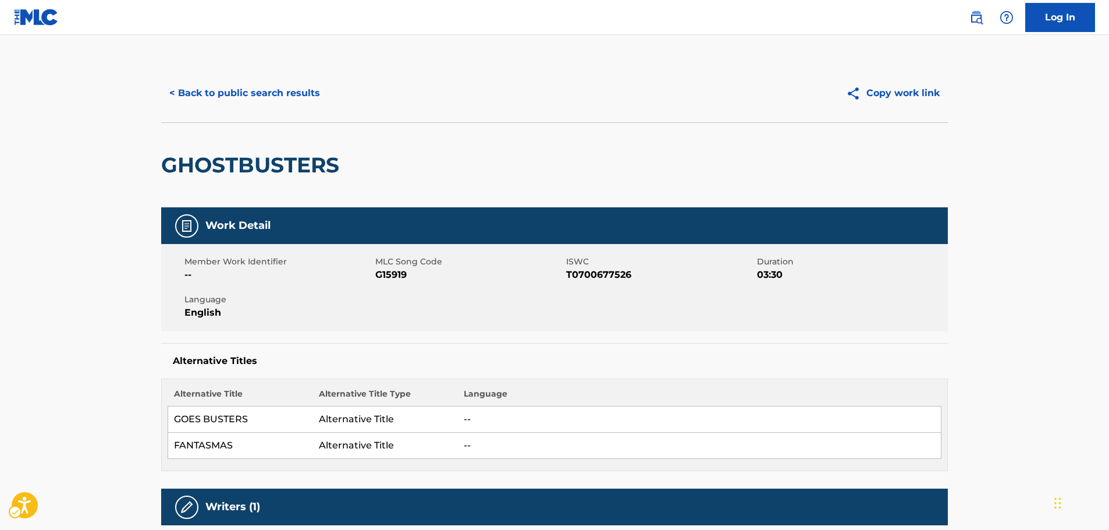
drag, startPoint x: 91, startPoint y: 386, endPoint x: 126, endPoint y: 408, distance: 41.3
